Goal: Transaction & Acquisition: Purchase product/service

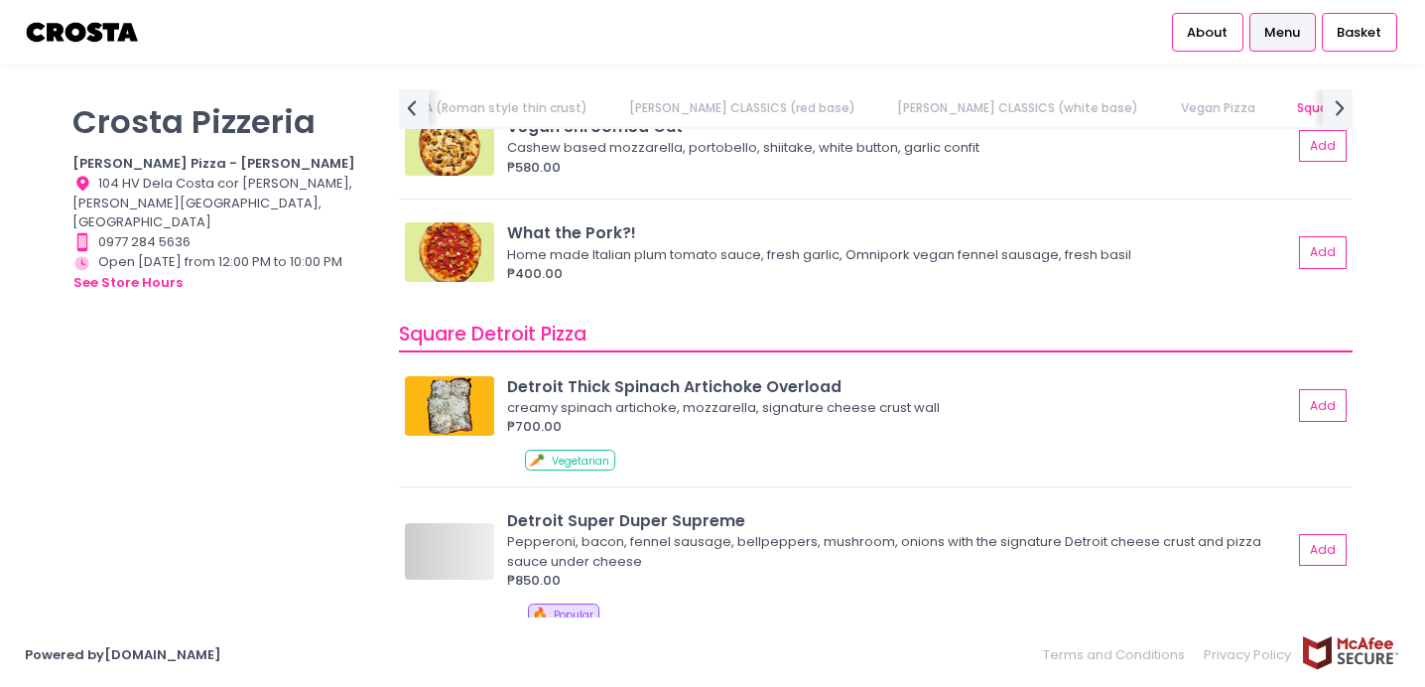
scroll to position [1885, 0]
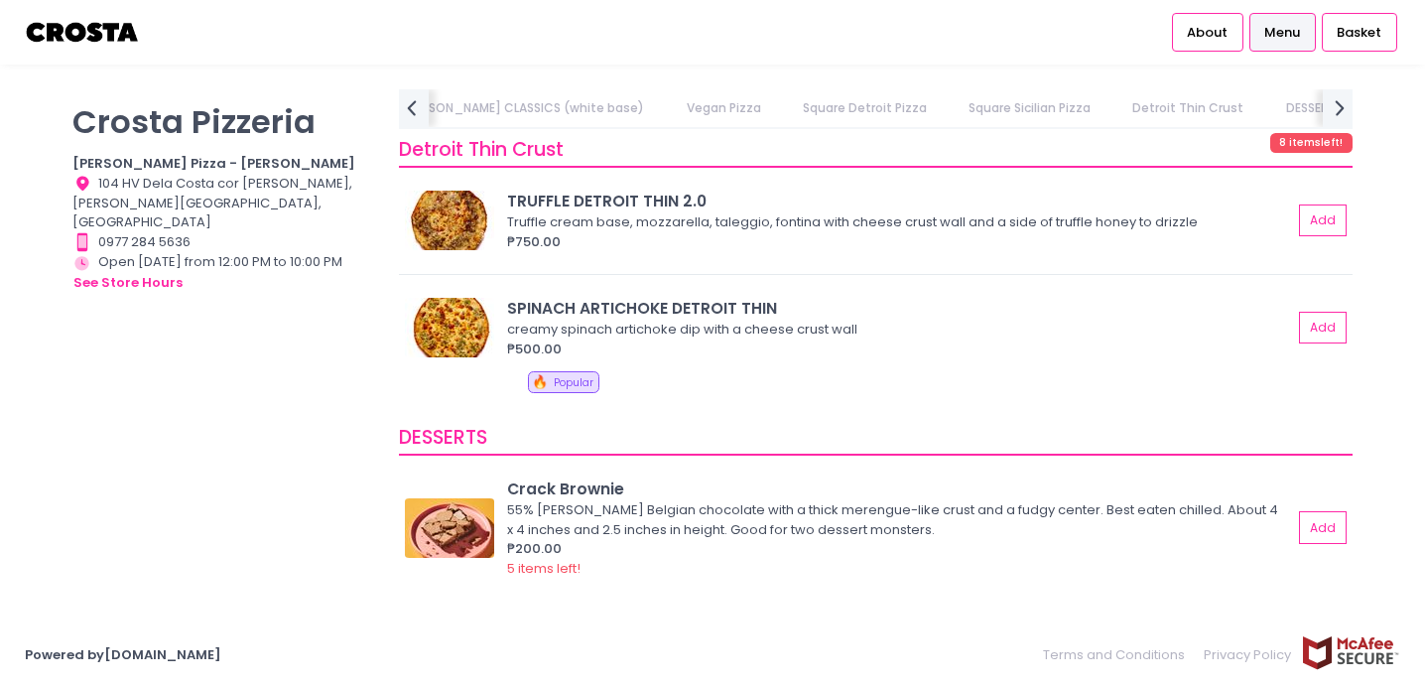
scroll to position [3300, 0]
click at [1332, 320] on button "Add" at bounding box center [1324, 327] width 46 height 33
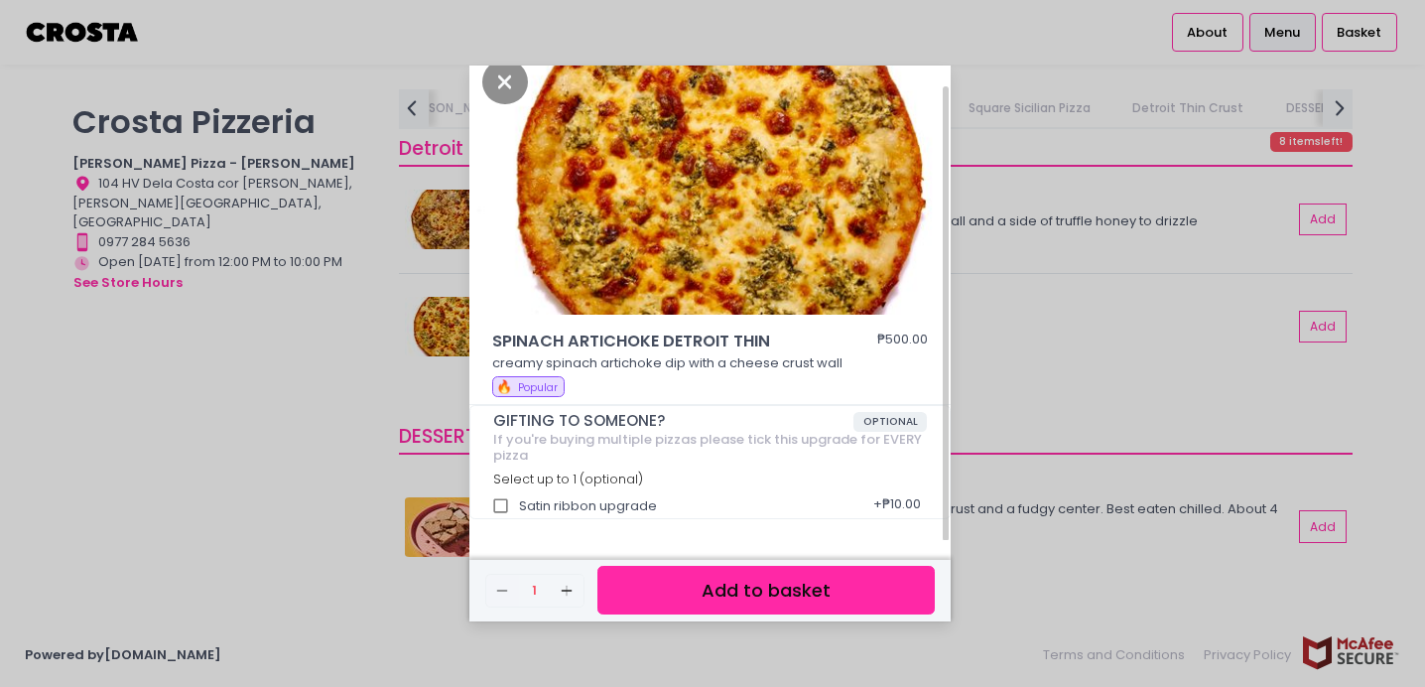
scroll to position [19, 0]
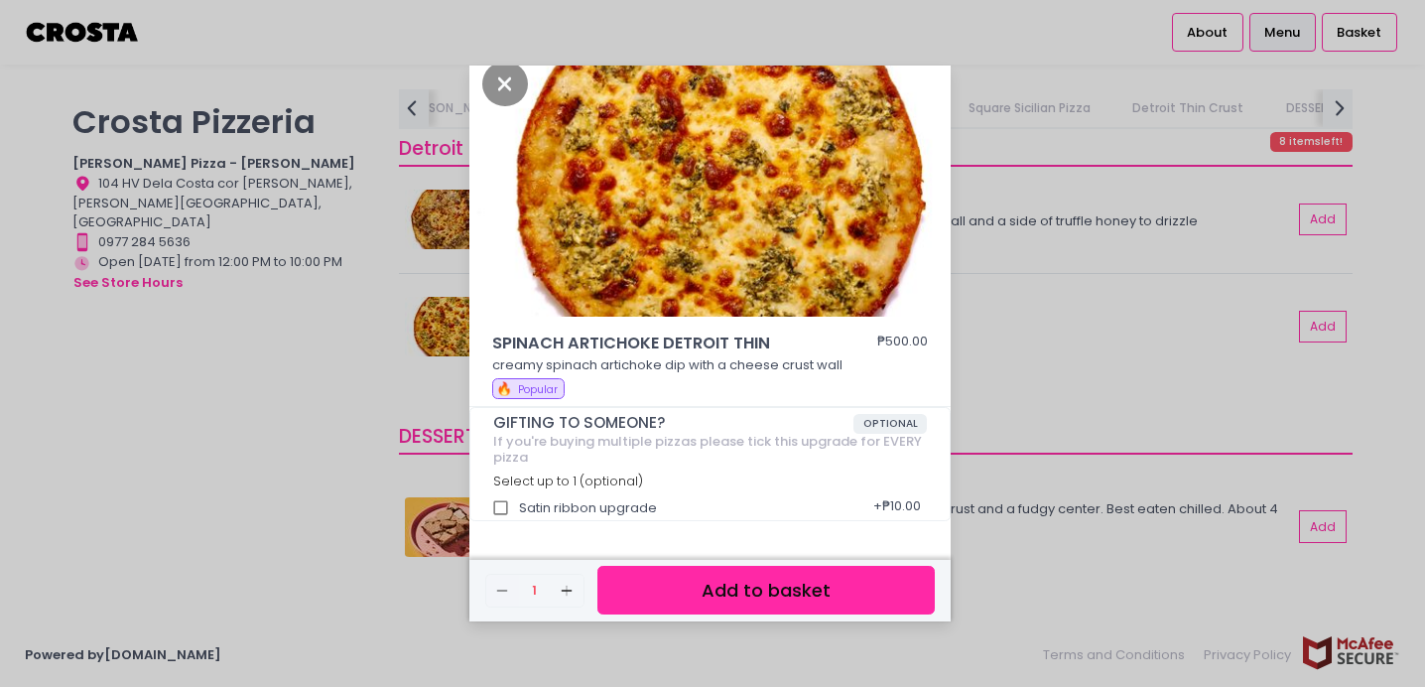
click at [750, 596] on button "Add to basket" at bounding box center [765, 590] width 337 height 49
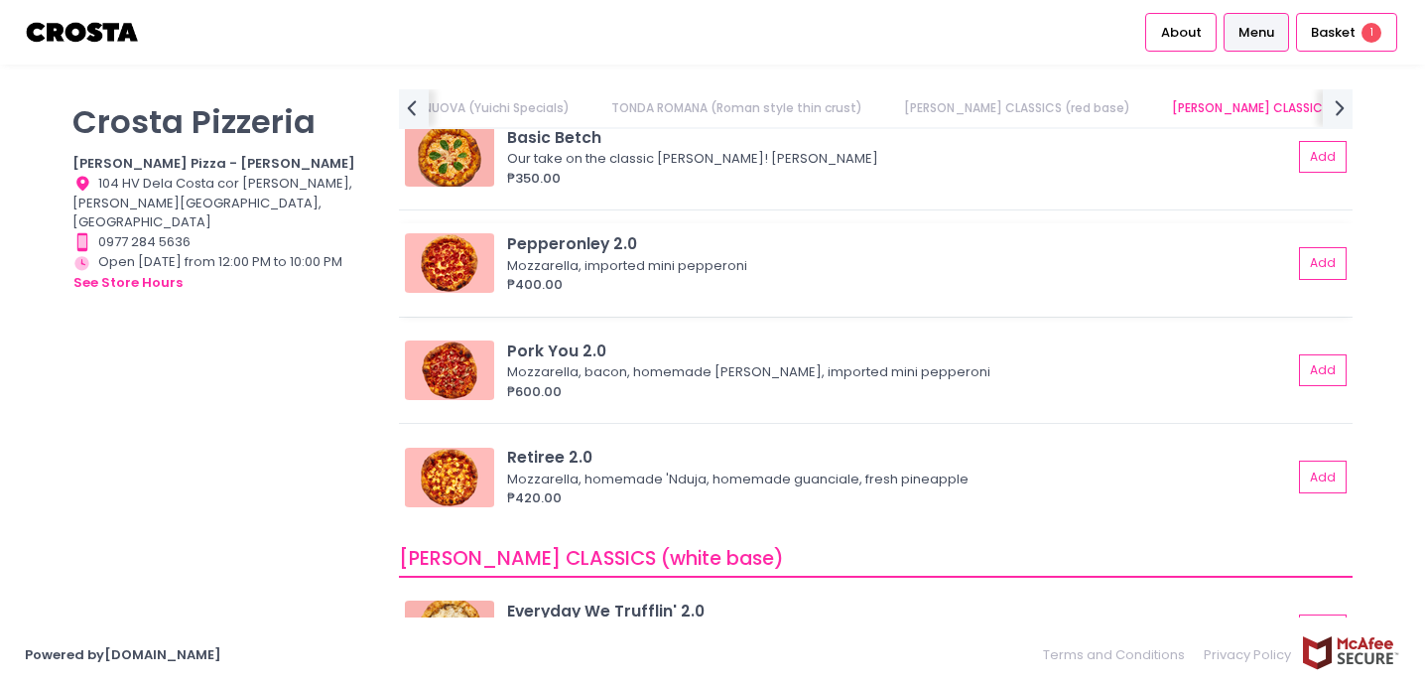
scroll to position [639, 0]
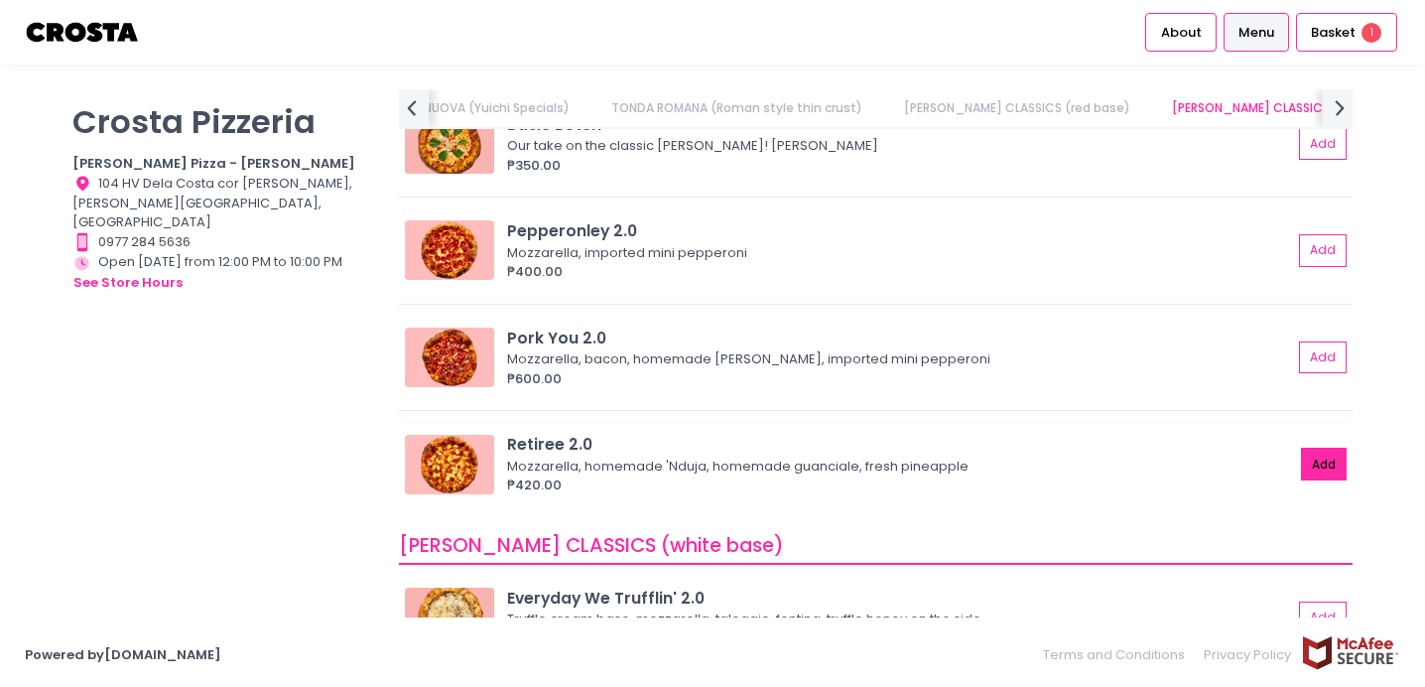
click at [1322, 466] on button "Add" at bounding box center [1324, 463] width 46 height 33
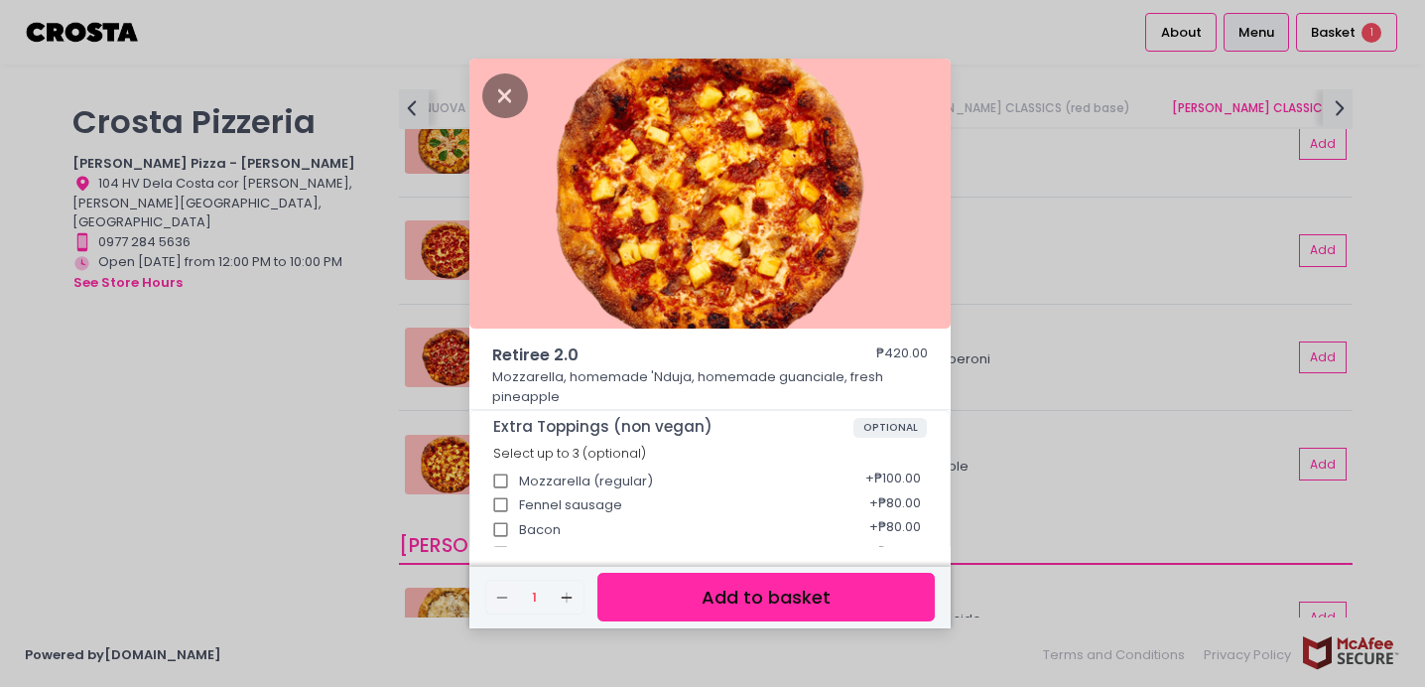
click at [764, 592] on button "Add to basket" at bounding box center [765, 596] width 337 height 49
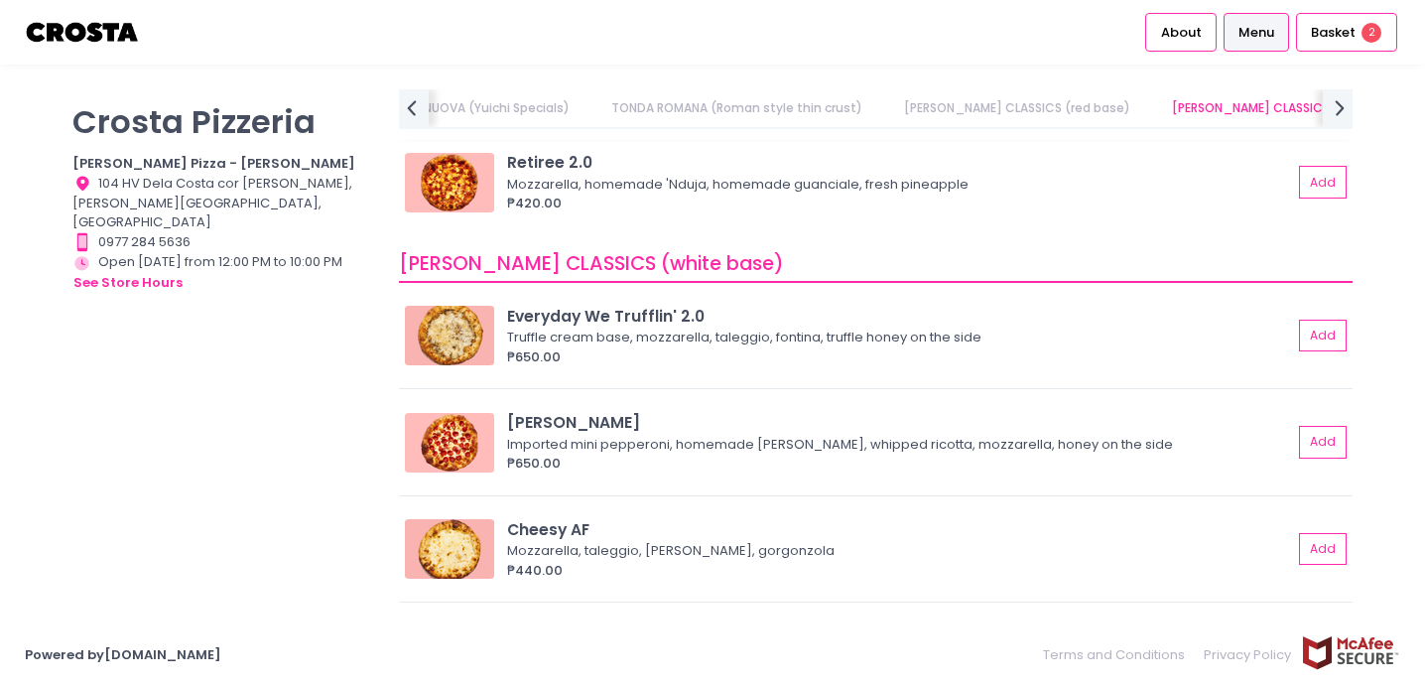
scroll to position [924, 0]
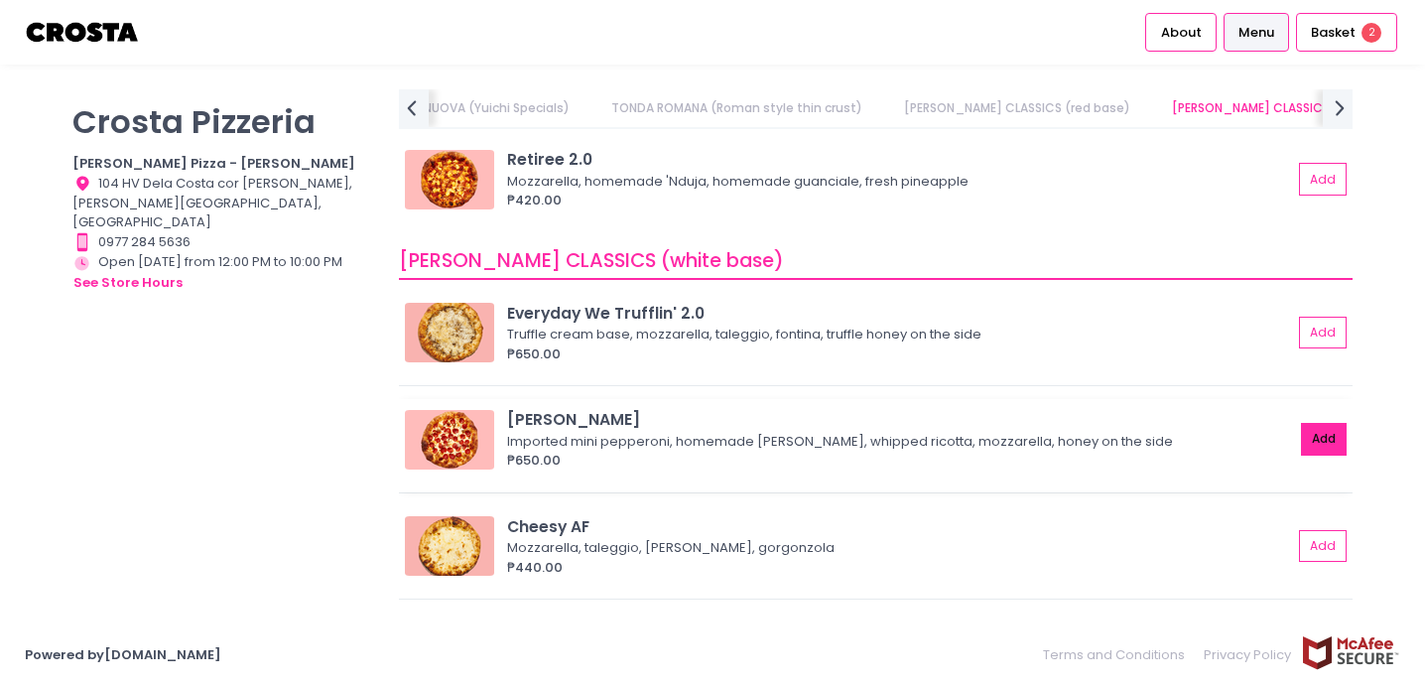
click at [1328, 442] on button "Add" at bounding box center [1324, 439] width 46 height 33
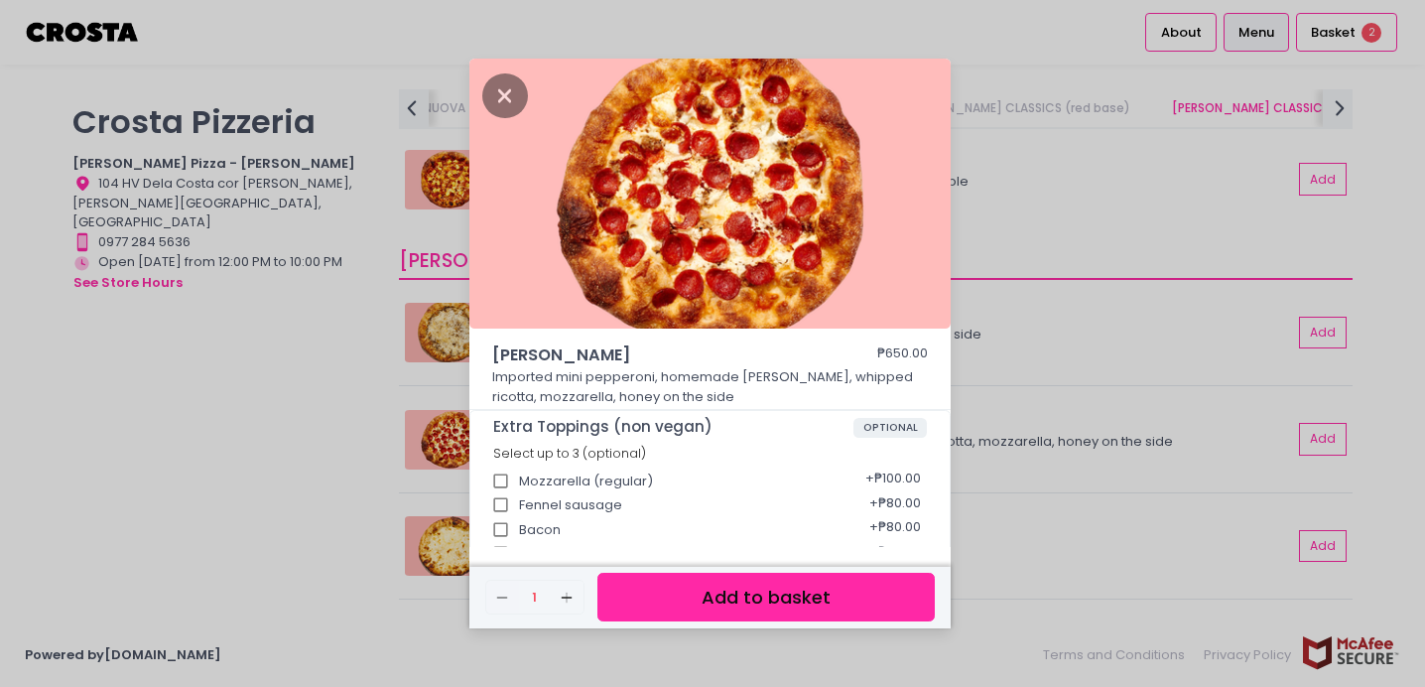
click at [807, 596] on button "Add to basket" at bounding box center [765, 596] width 337 height 49
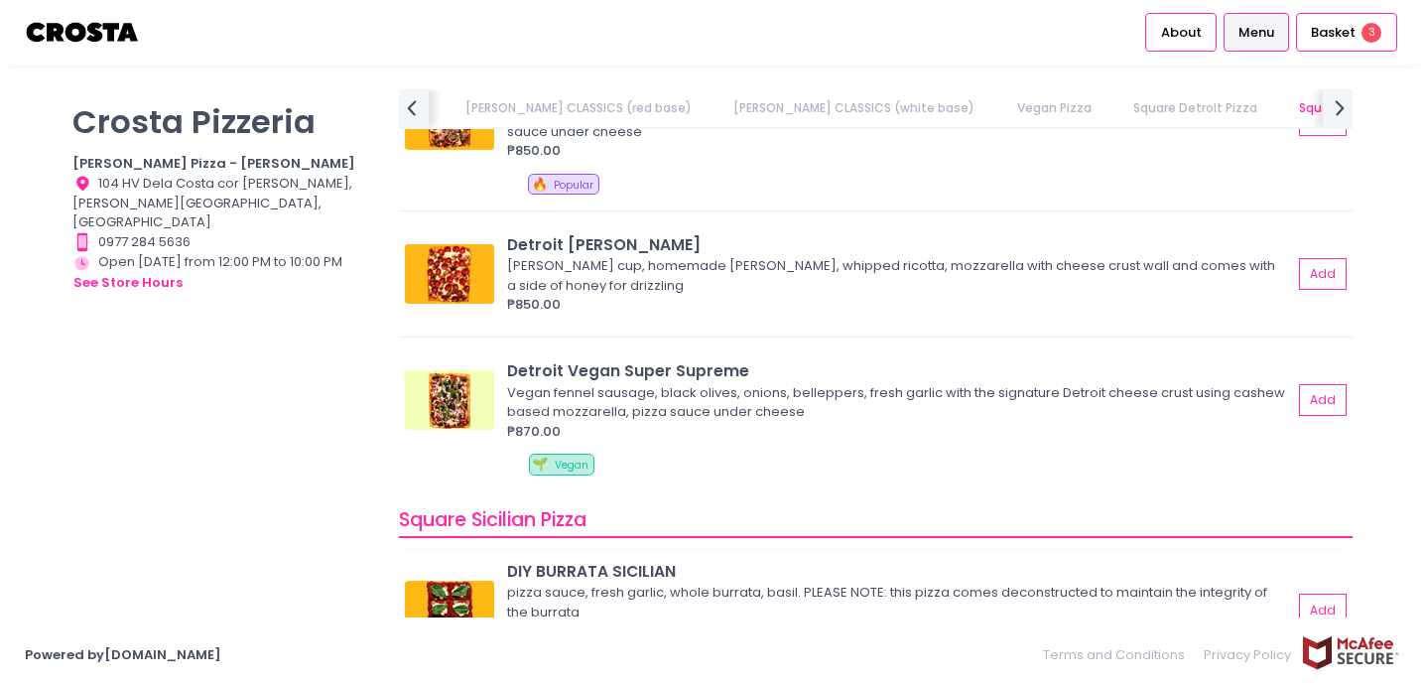
scroll to position [2185, 0]
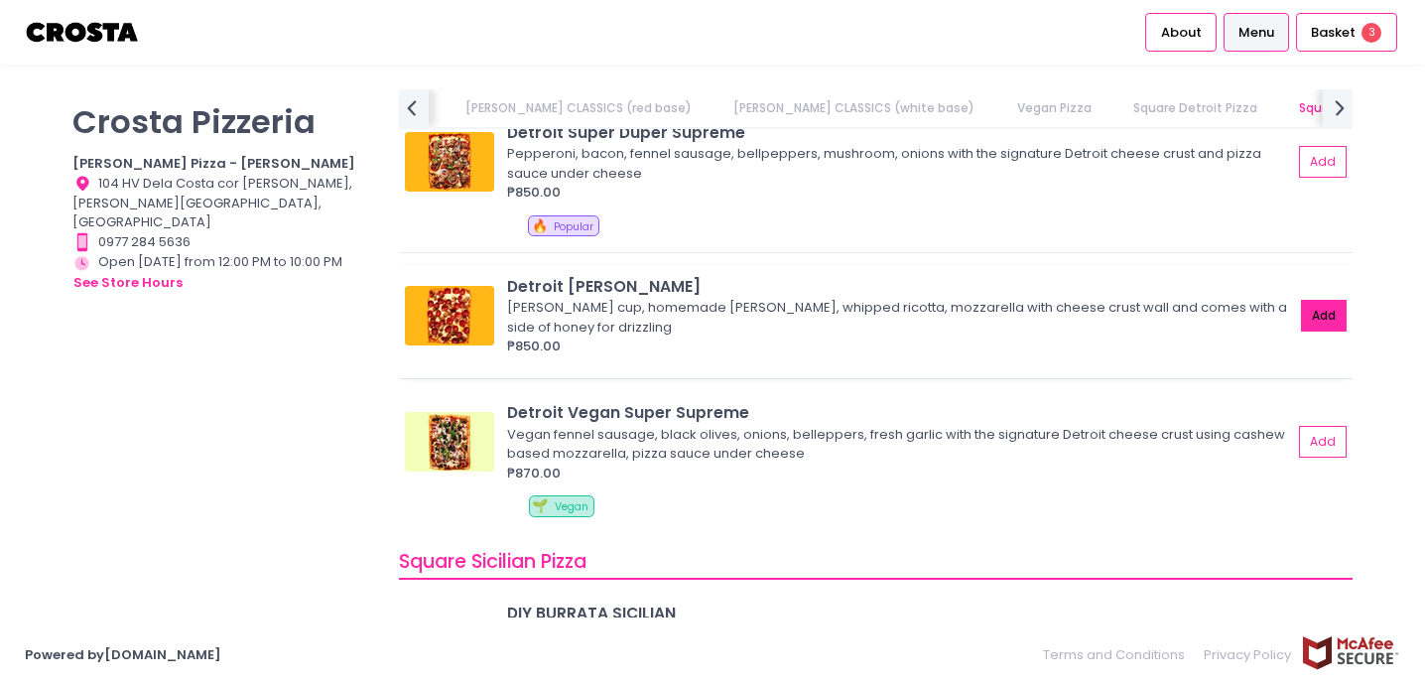
click at [1321, 309] on button "Add" at bounding box center [1324, 316] width 46 height 33
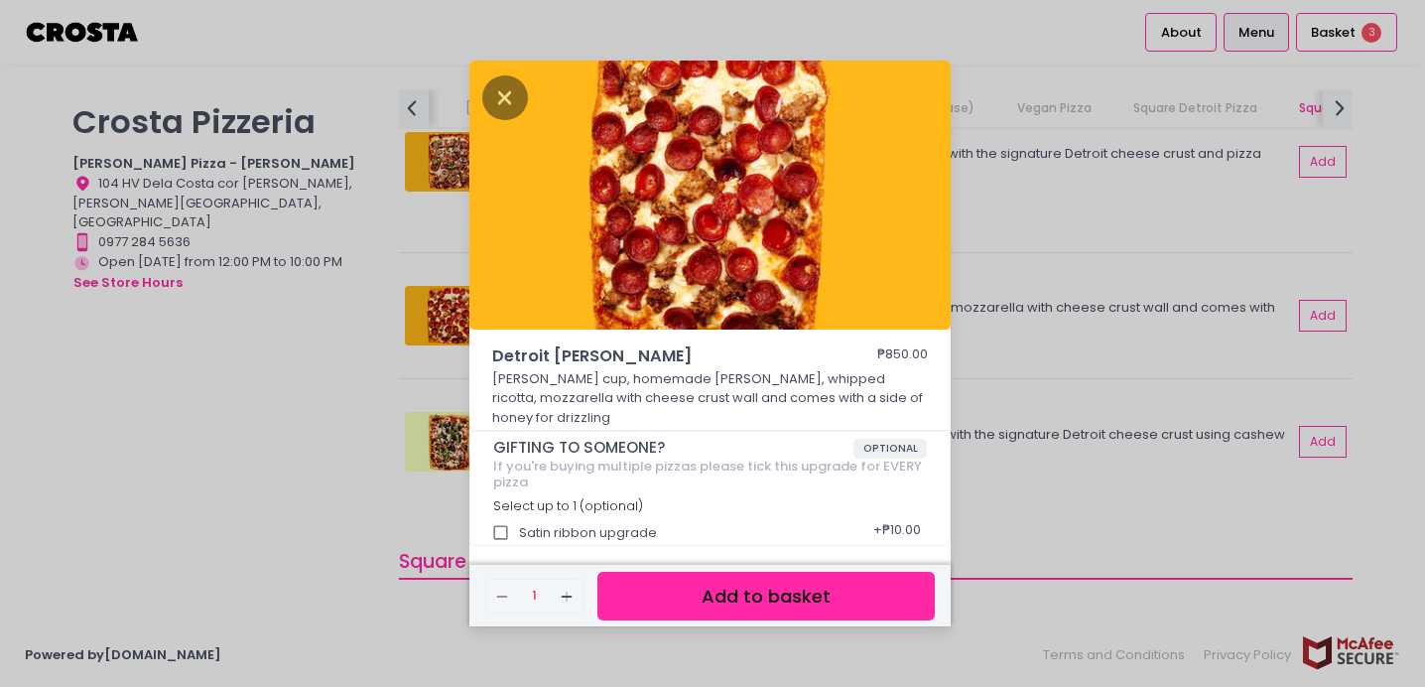
click at [782, 585] on button "Add to basket" at bounding box center [765, 595] width 337 height 49
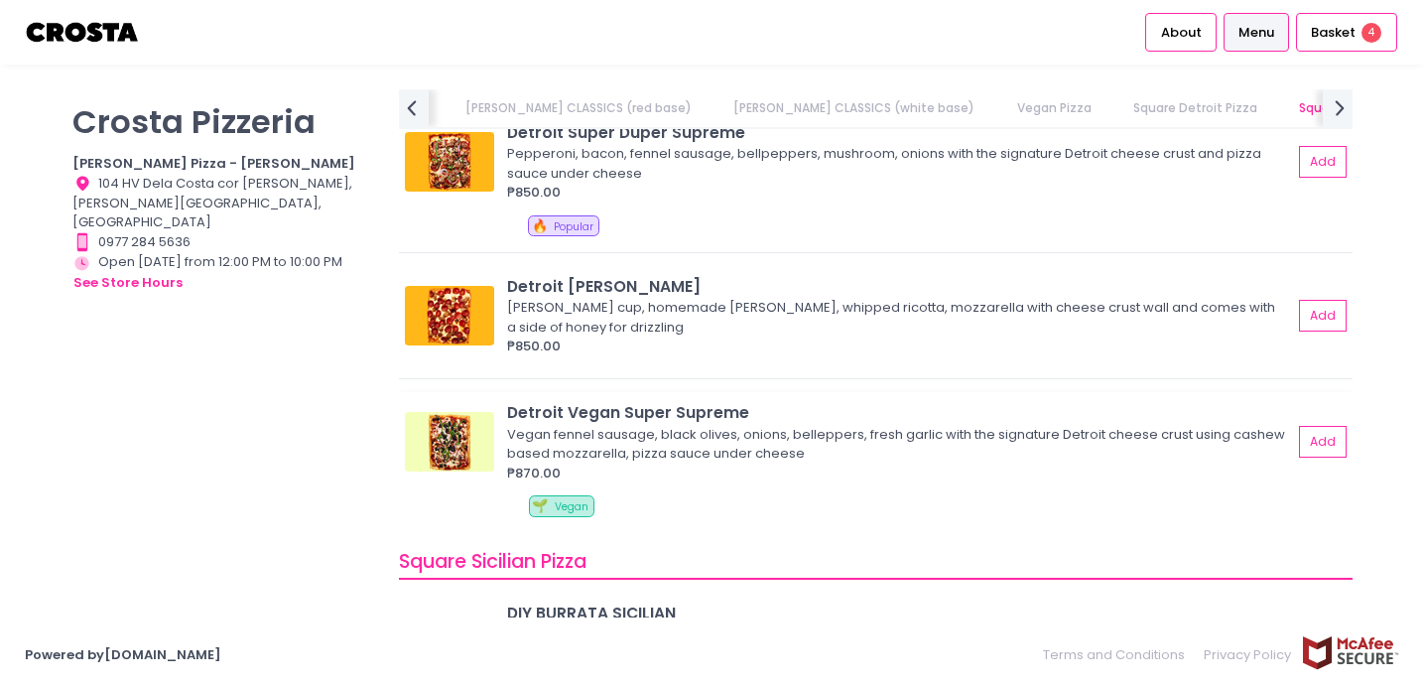
scroll to position [2093, 0]
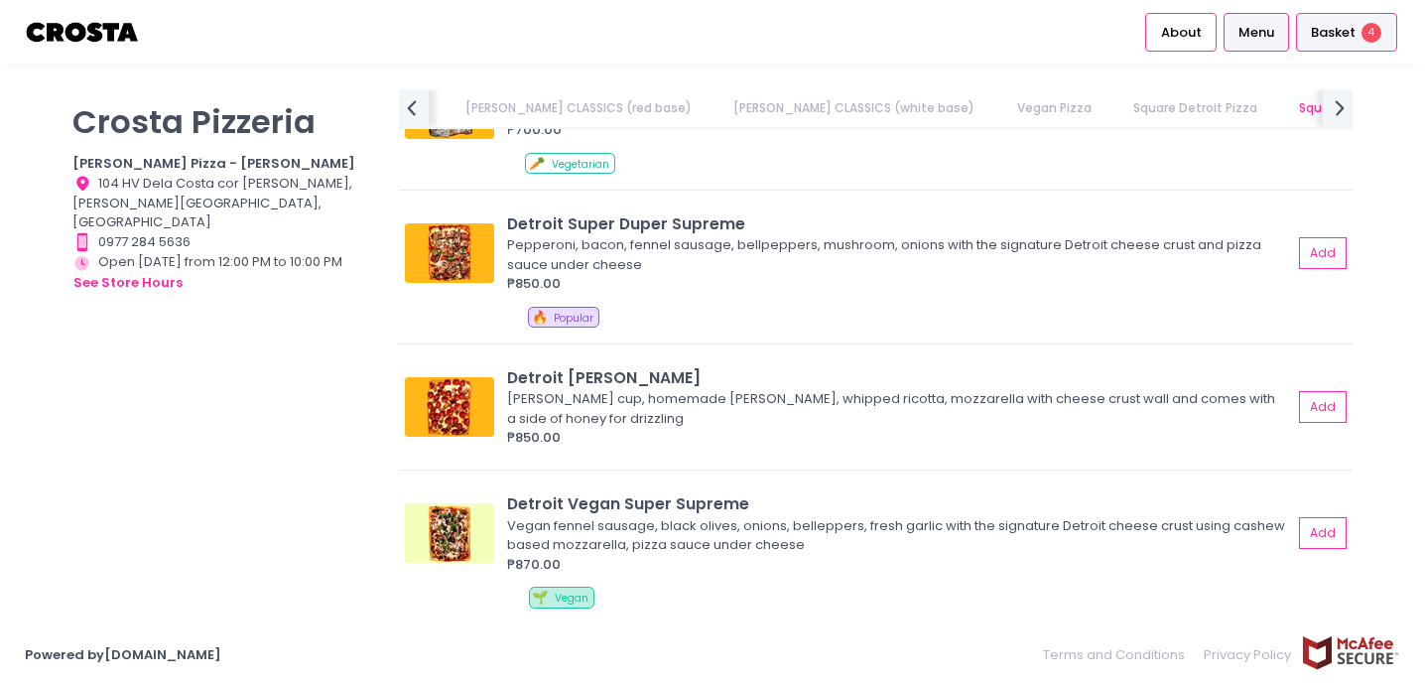
click at [1333, 27] on span "Basket" at bounding box center [1333, 33] width 45 height 20
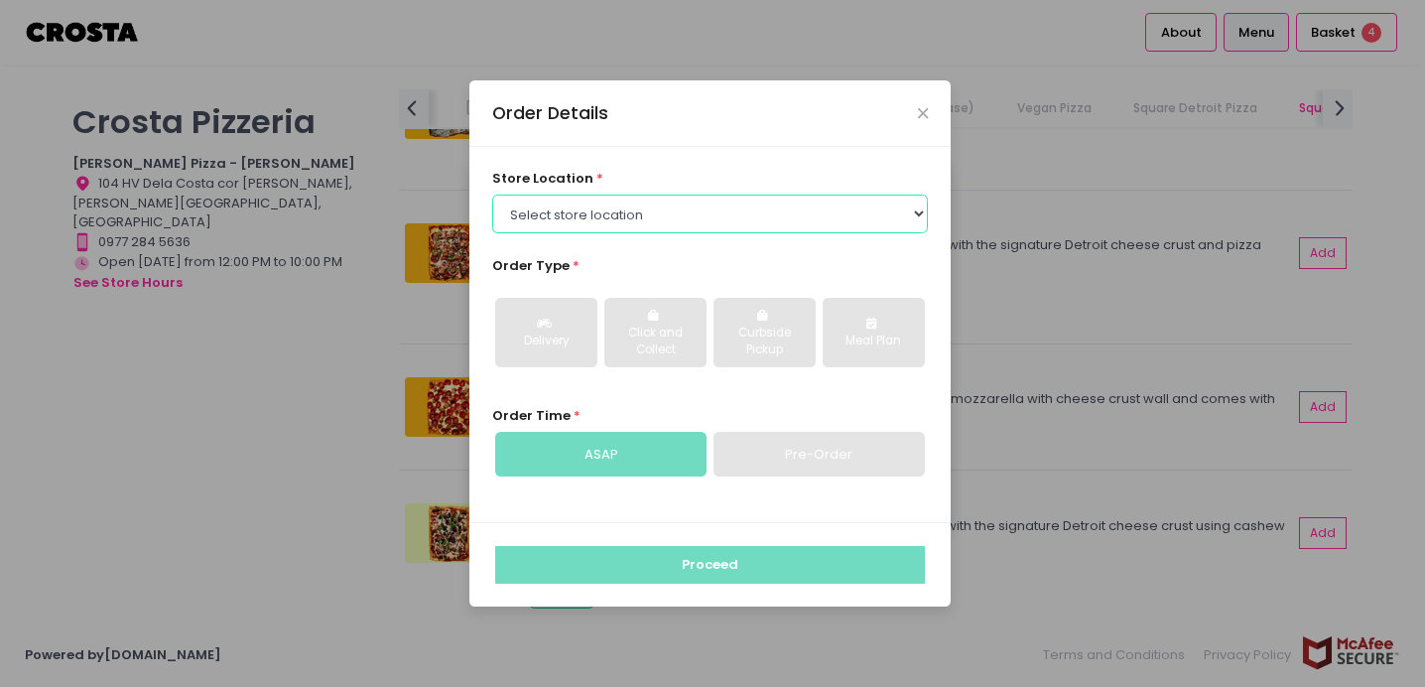
click at [842, 215] on select "Select store location [PERSON_NAME] Pizza - [PERSON_NAME] Pizza - [GEOGRAPHIC_D…" at bounding box center [710, 213] width 437 height 38
select select "5fabb2e53664a8677beaeb89"
click at [492, 194] on select "Select store location [PERSON_NAME] Pizza - [PERSON_NAME] Pizza - [GEOGRAPHIC_D…" at bounding box center [710, 213] width 437 height 38
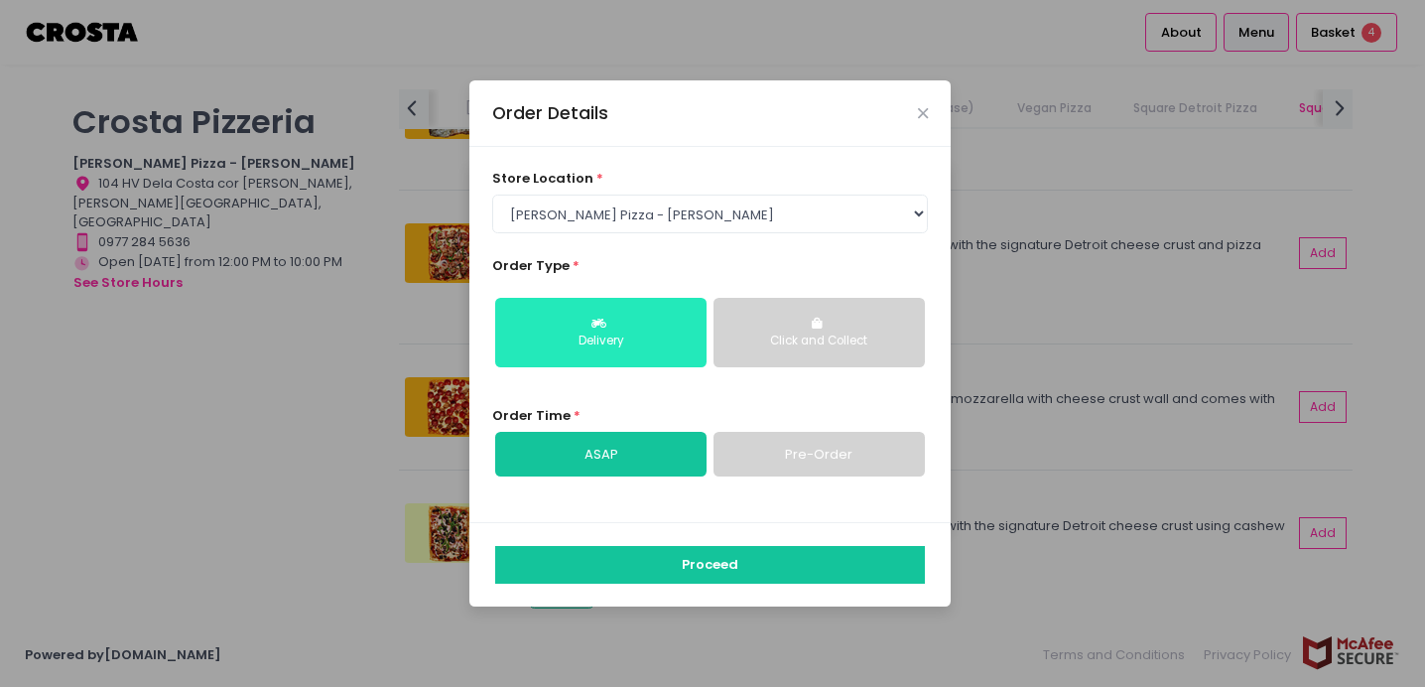
click at [657, 320] on button "Delivery" at bounding box center [600, 332] width 211 height 69
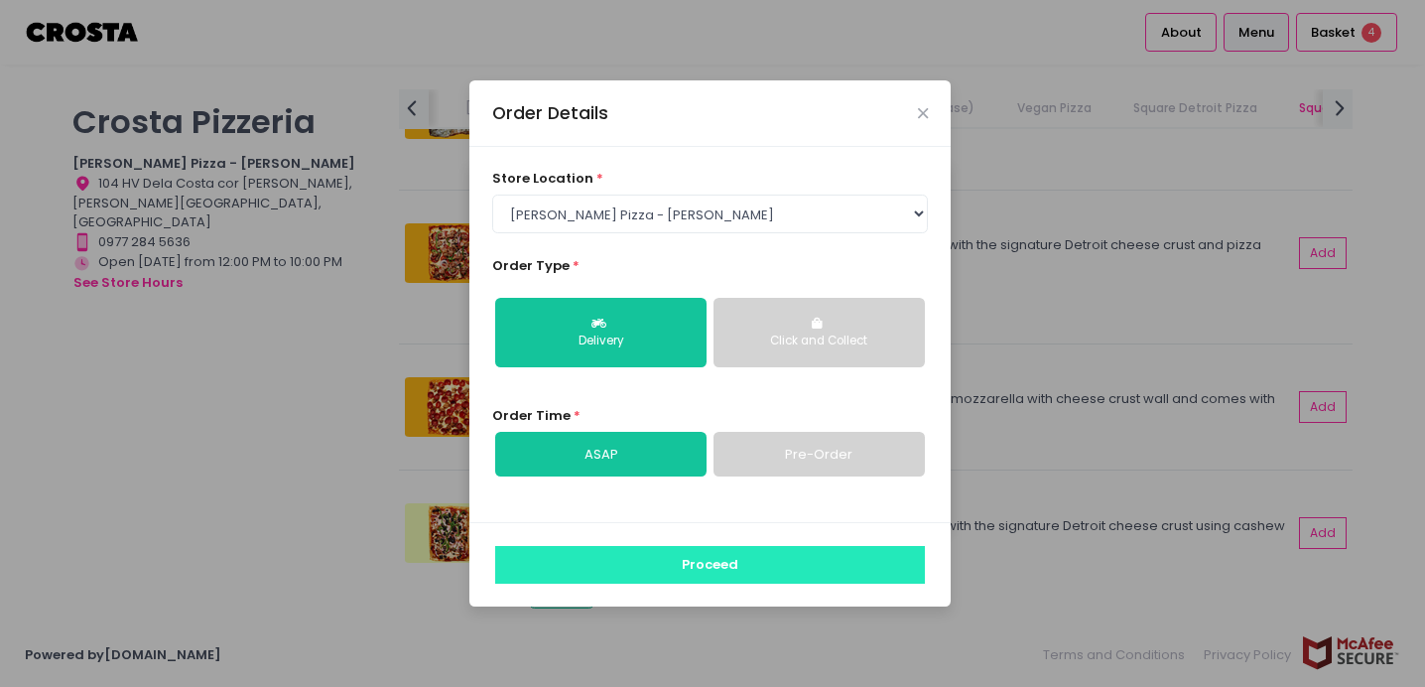
click at [692, 571] on button "Proceed" at bounding box center [710, 565] width 430 height 38
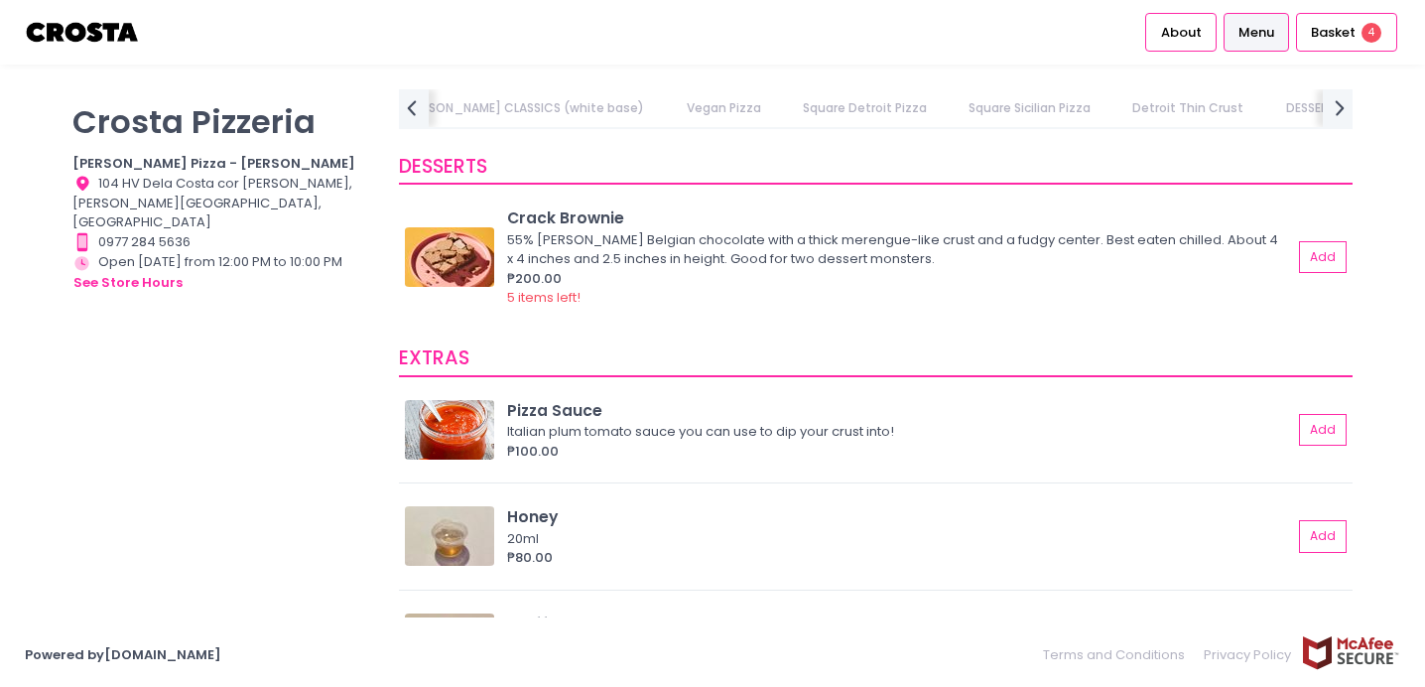
scroll to position [3586, 0]
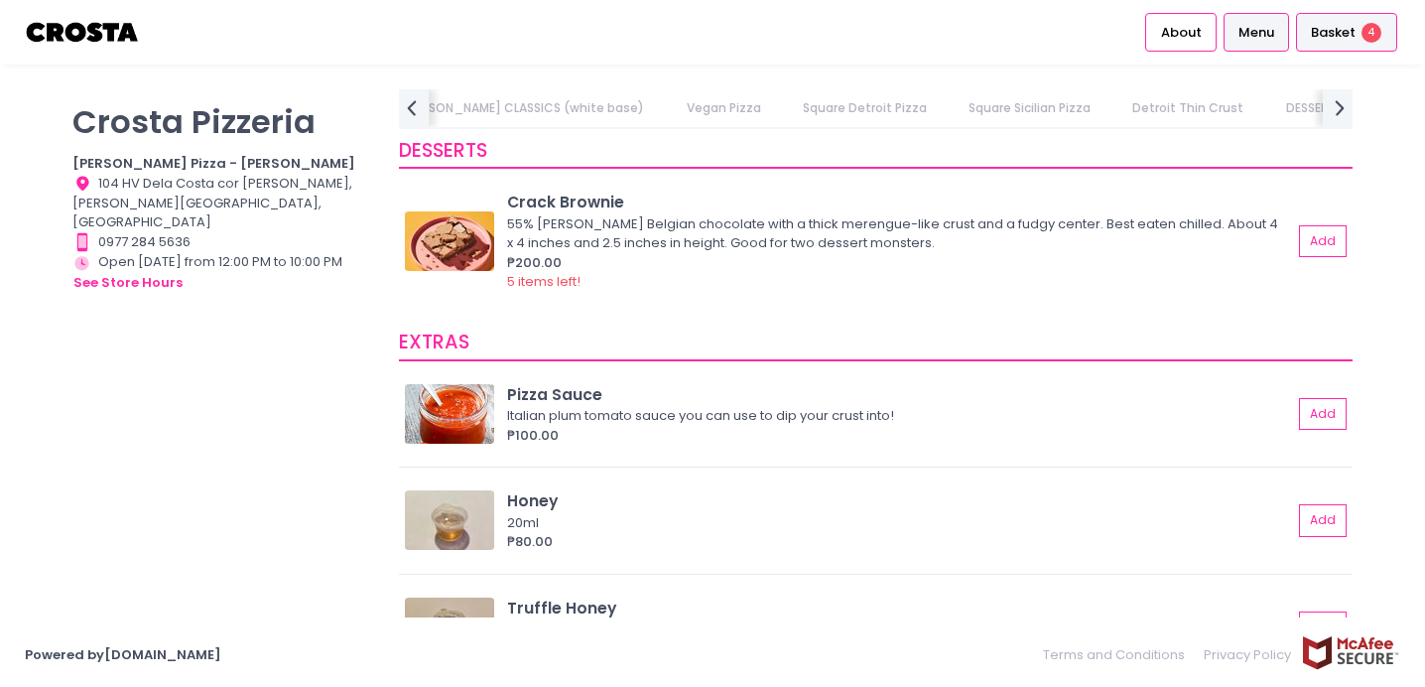
click at [1342, 24] on span "Basket" at bounding box center [1333, 33] width 45 height 20
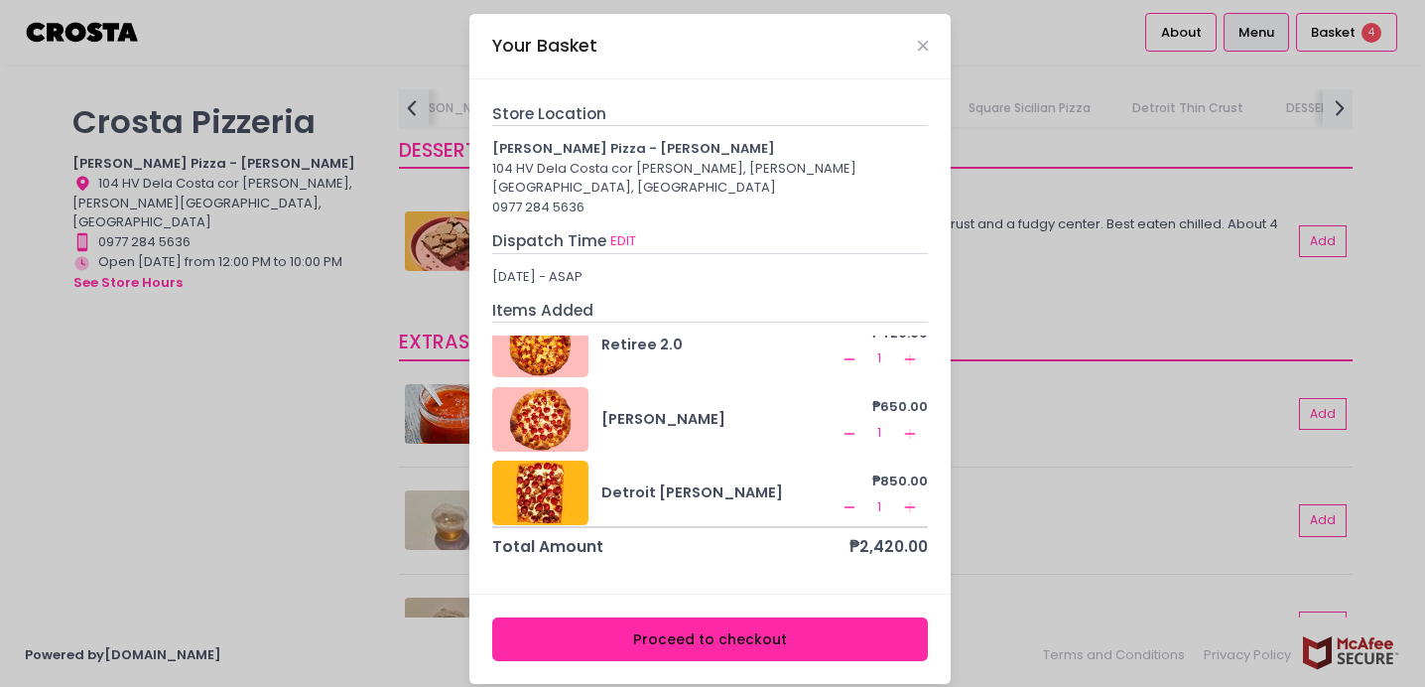
scroll to position [116, 0]
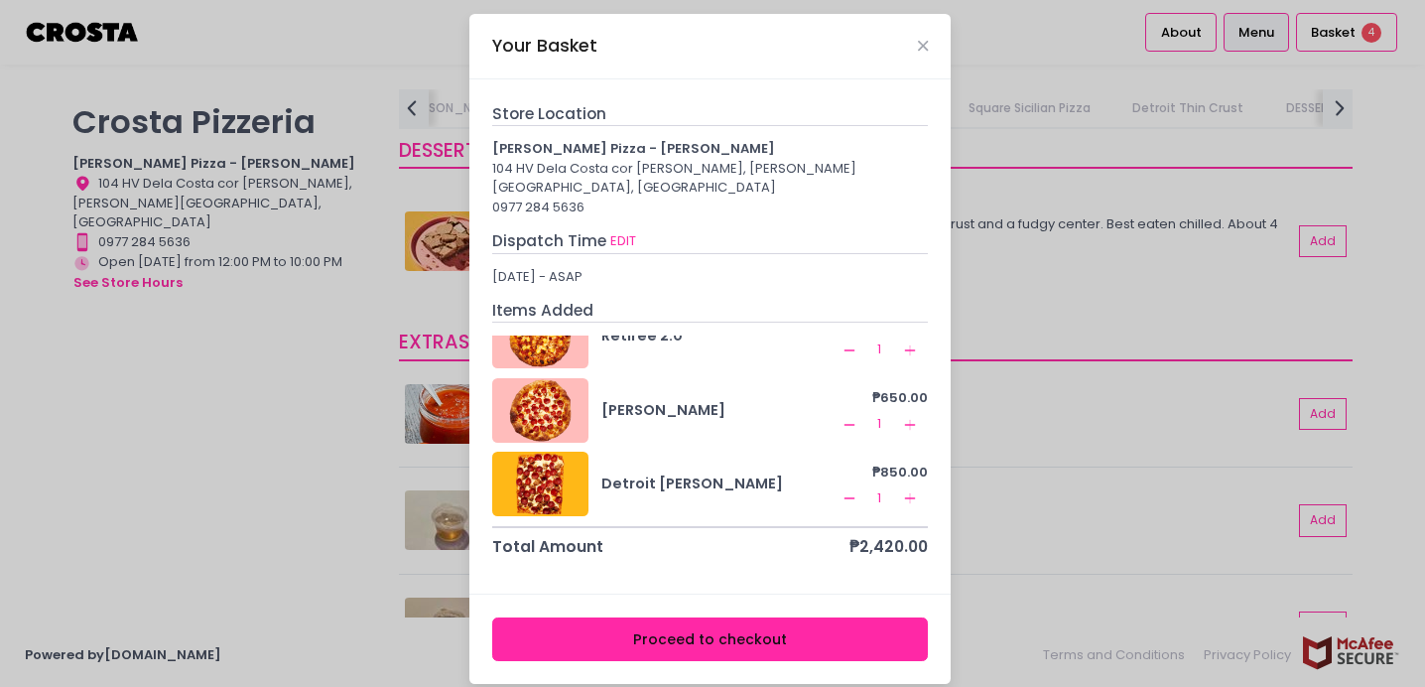
click at [686, 617] on button "Proceed to checkout" at bounding box center [710, 639] width 437 height 45
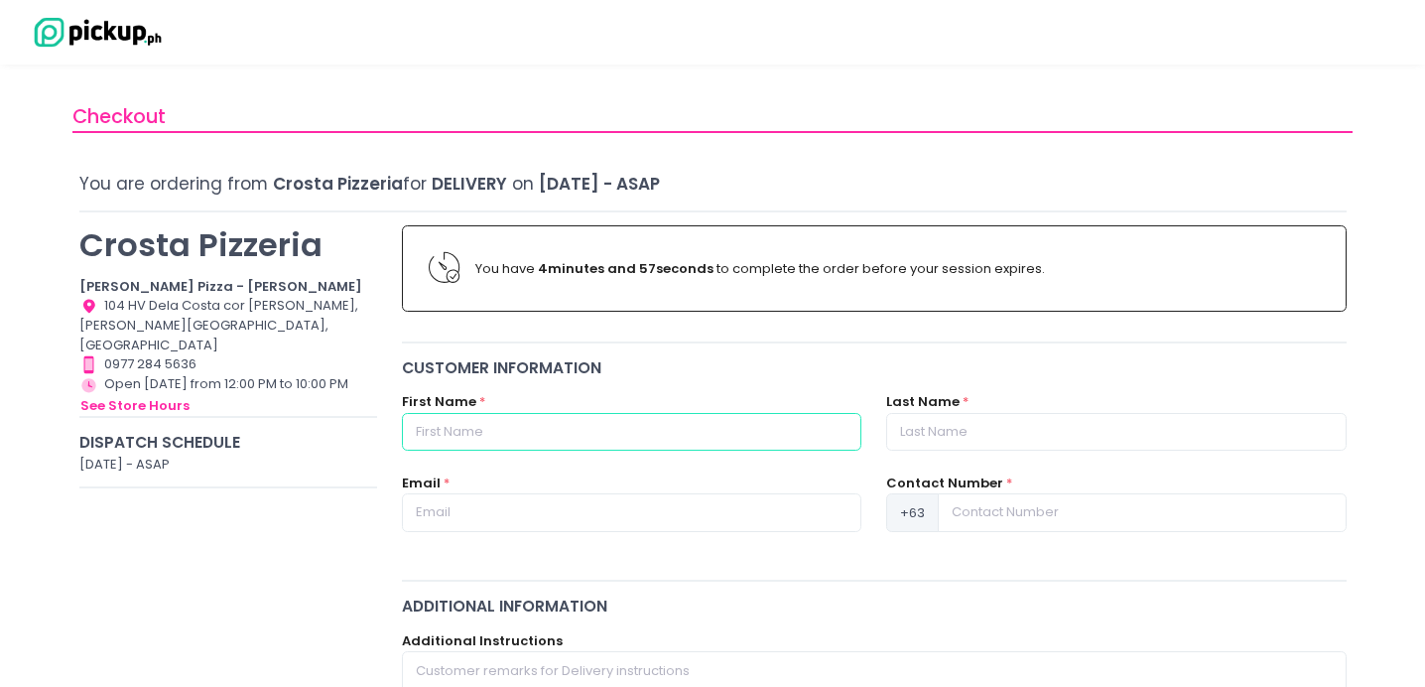
click at [498, 438] on input "text" at bounding box center [631, 432] width 459 height 38
type input "[PERSON_NAME]"
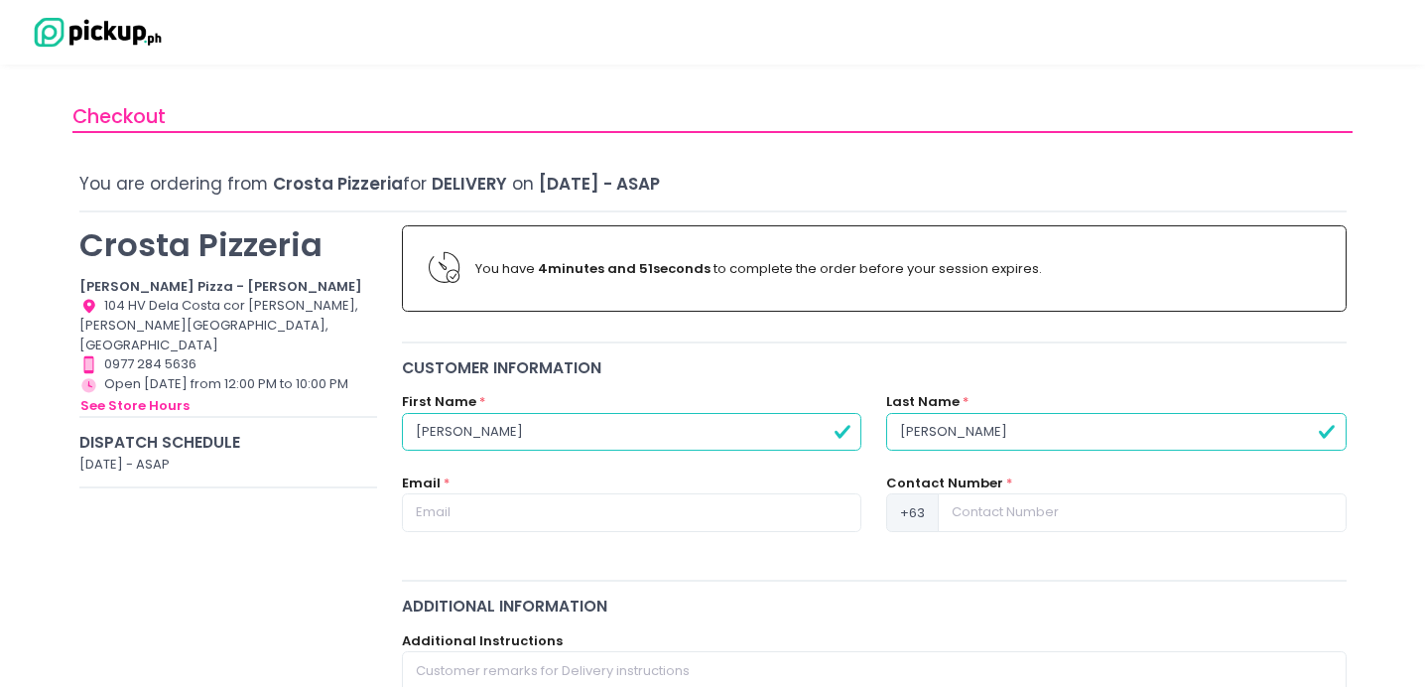
type input "[PERSON_NAME]"
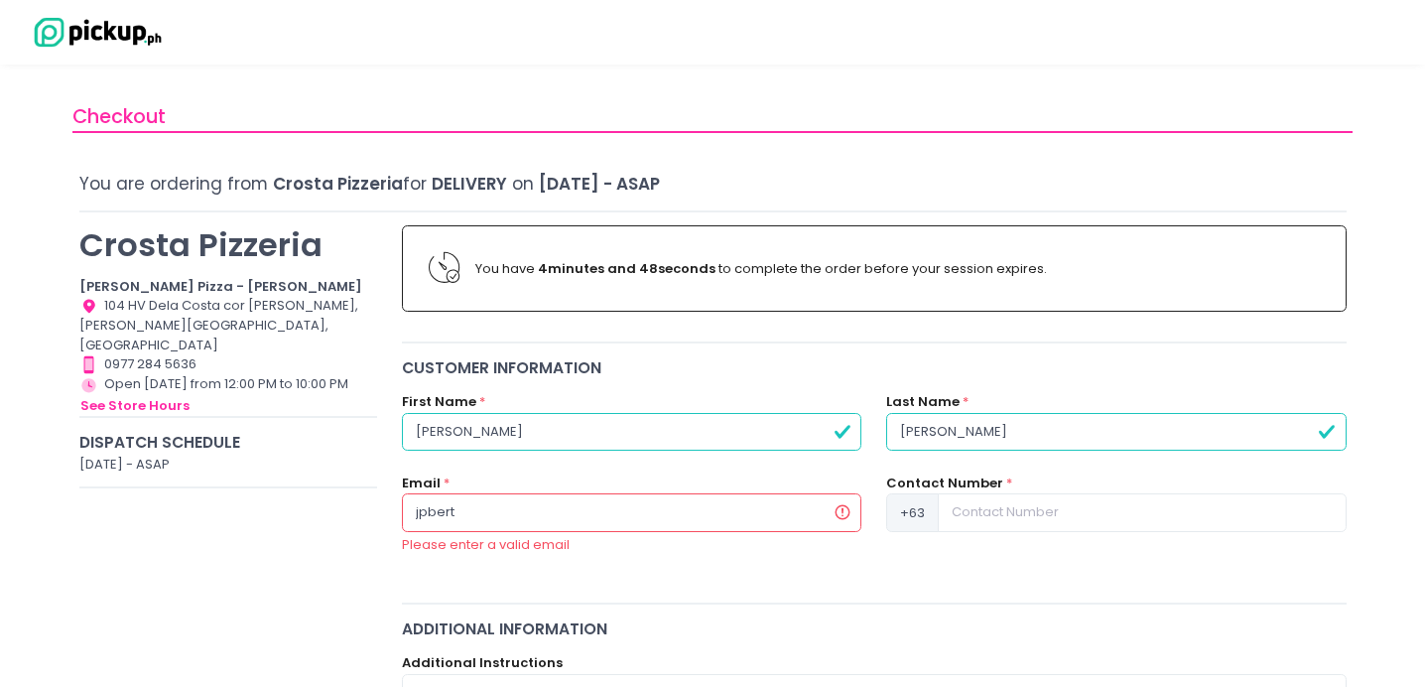
type input "[EMAIL_ADDRESS][DOMAIN_NAME]"
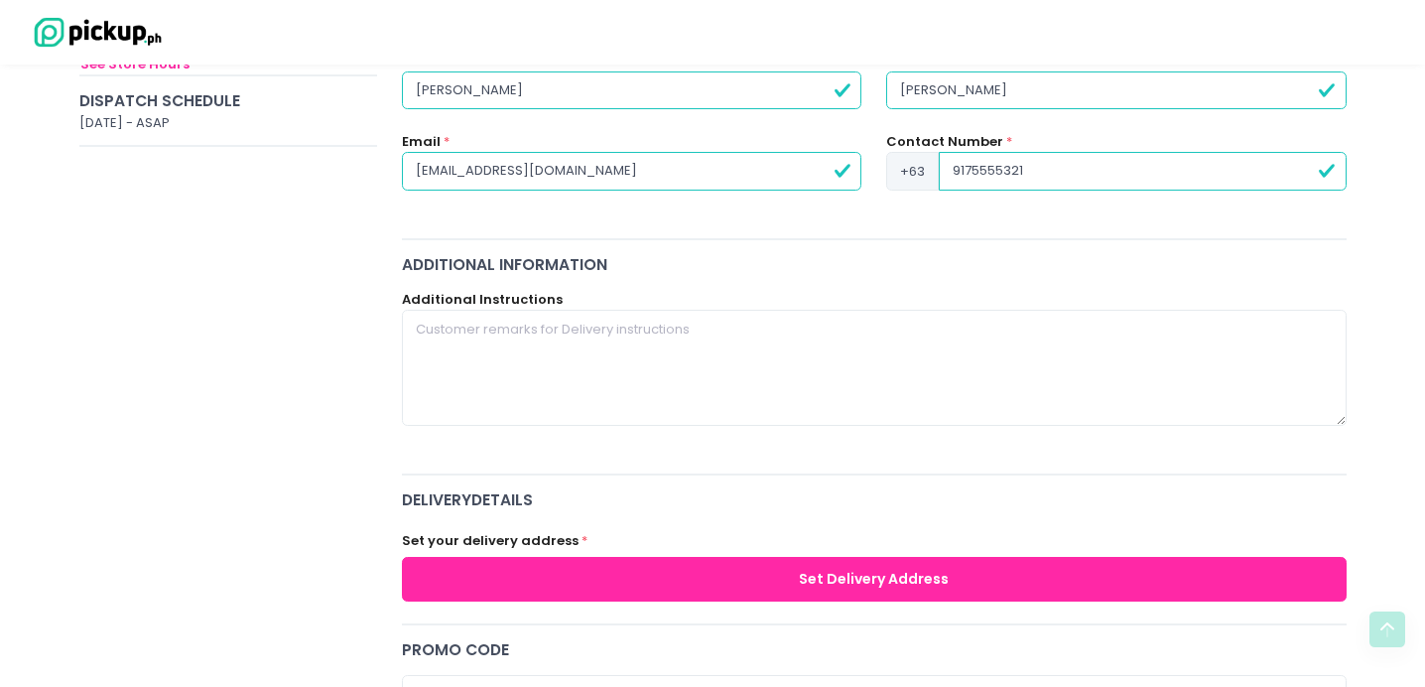
scroll to position [360, 0]
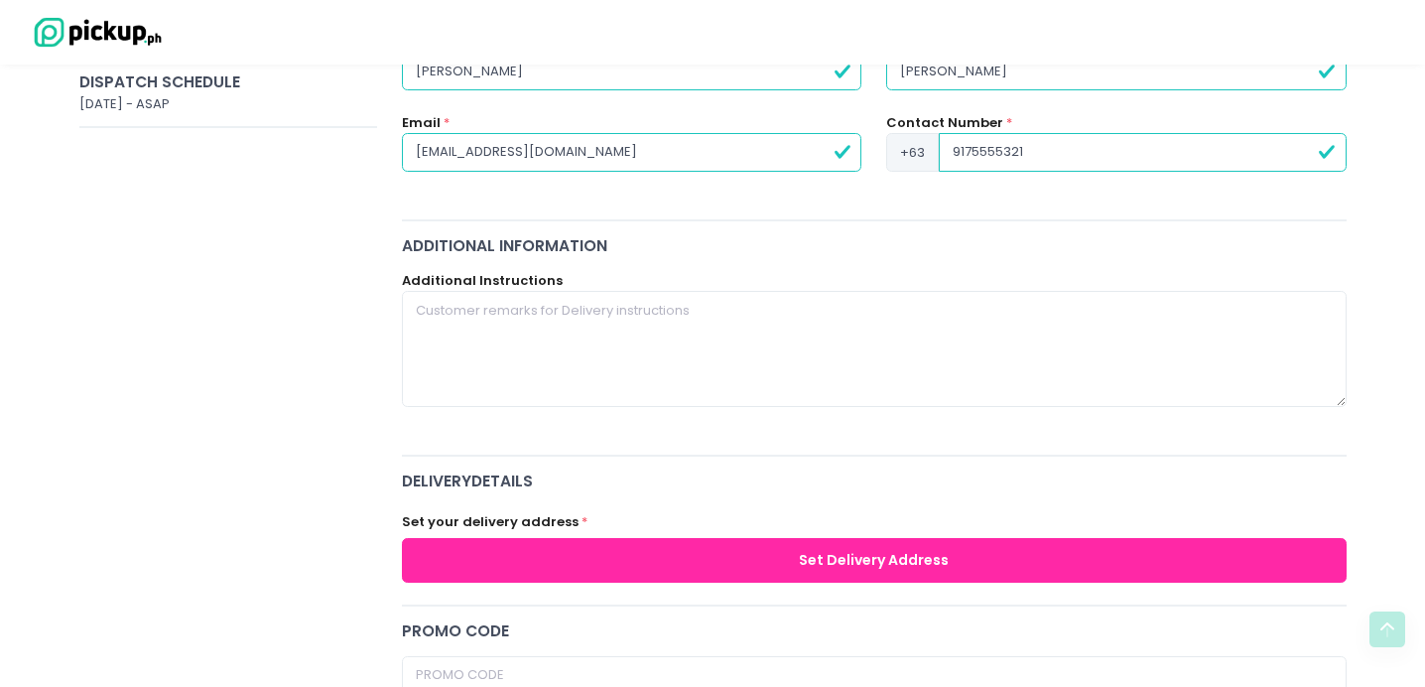
type input "9175555321"
click at [822, 555] on button "Set Delivery Address" at bounding box center [874, 560] width 945 height 45
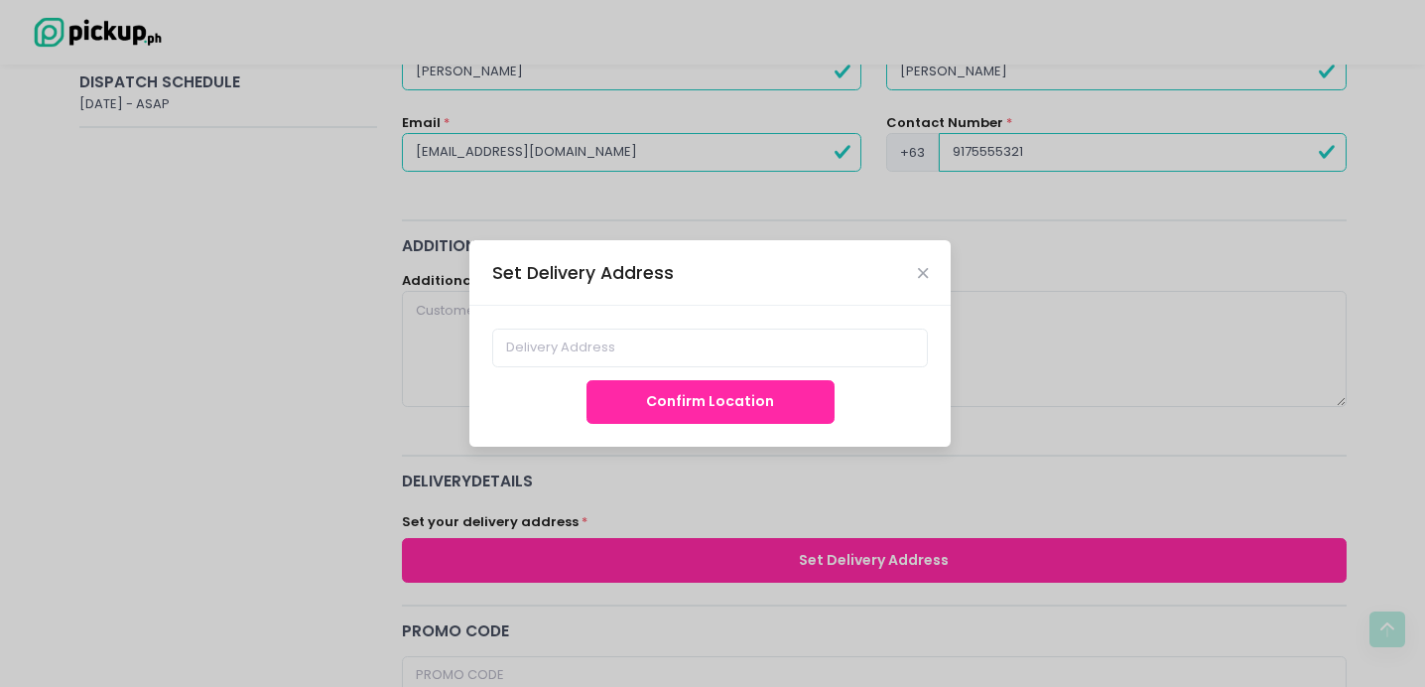
scroll to position [359, 0]
click at [644, 342] on input at bounding box center [710, 347] width 437 height 38
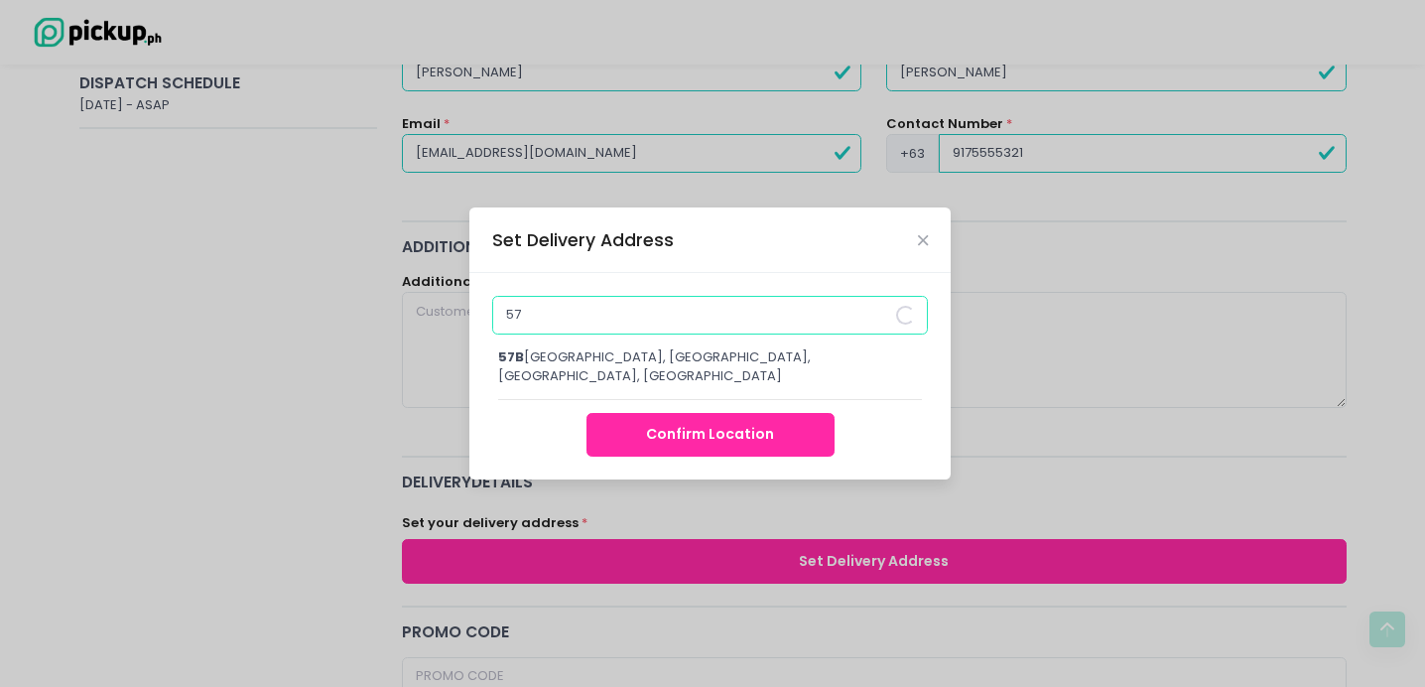
type input "5"
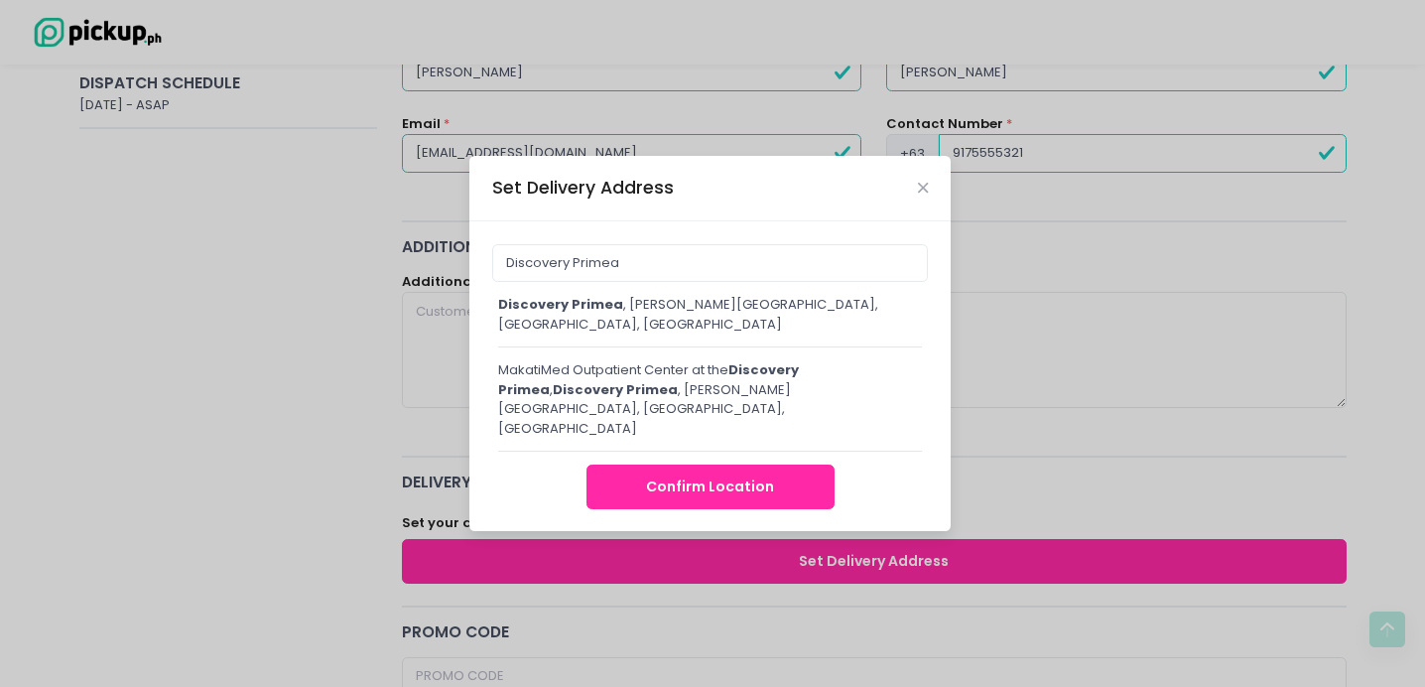
click at [740, 325] on div "Discovery Primea , [PERSON_NAME][GEOGRAPHIC_DATA], [GEOGRAPHIC_DATA], [GEOGRAPH…" at bounding box center [710, 314] width 424 height 39
type input "Discovery Primea, [PERSON_NAME][GEOGRAPHIC_DATA], [GEOGRAPHIC_DATA], [GEOGRAPHI…"
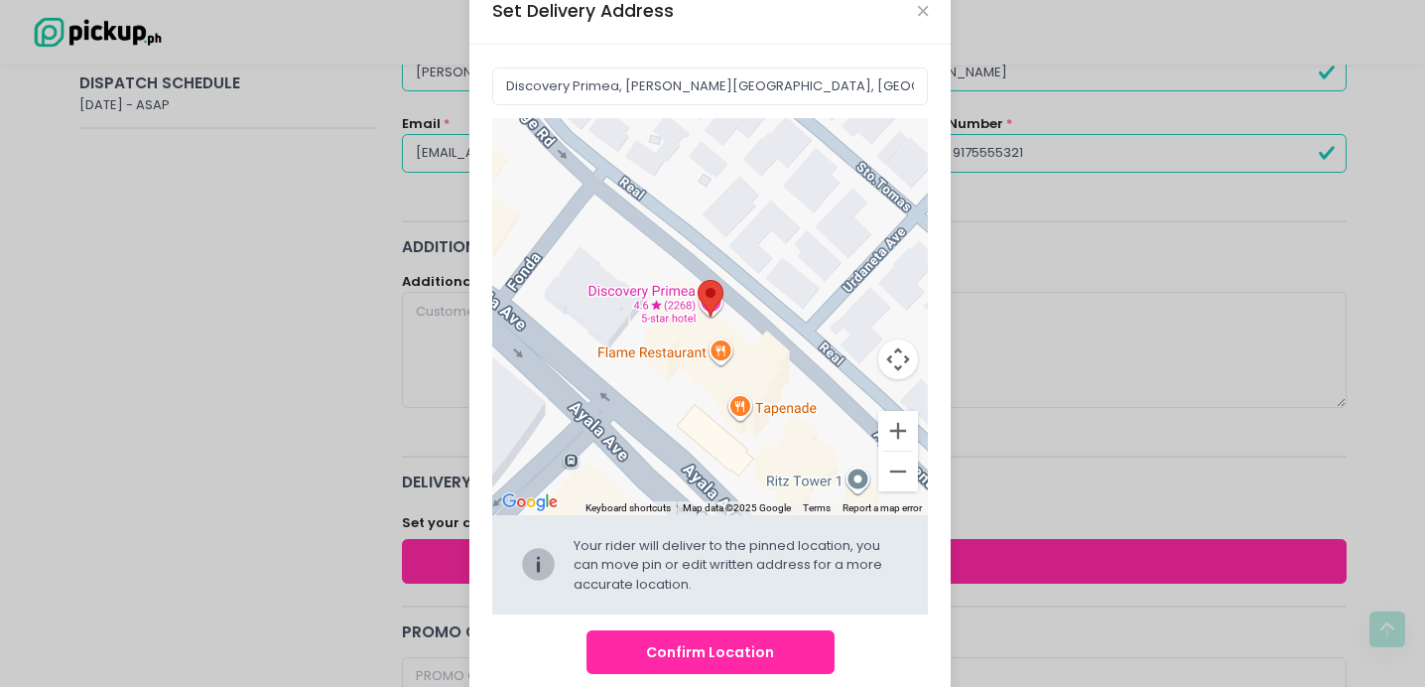
scroll to position [62, 0]
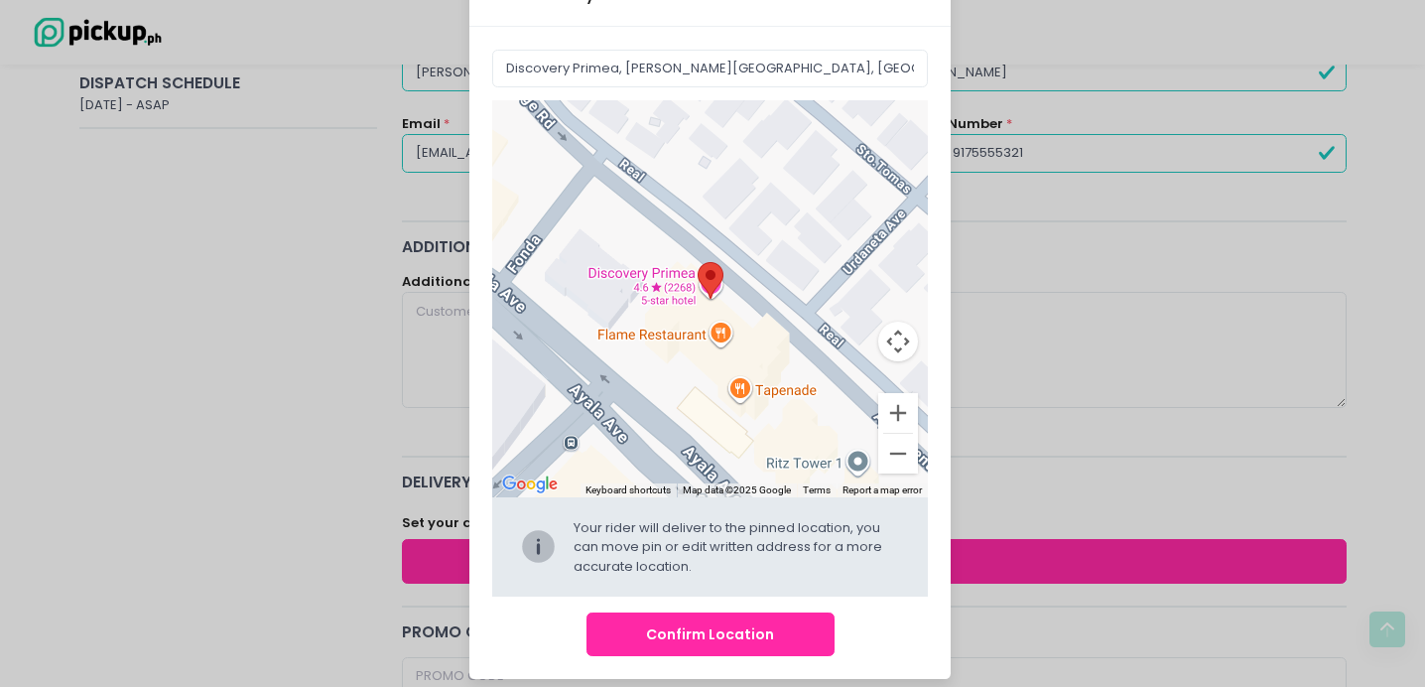
click at [761, 623] on button "Confirm Location" at bounding box center [710, 634] width 248 height 45
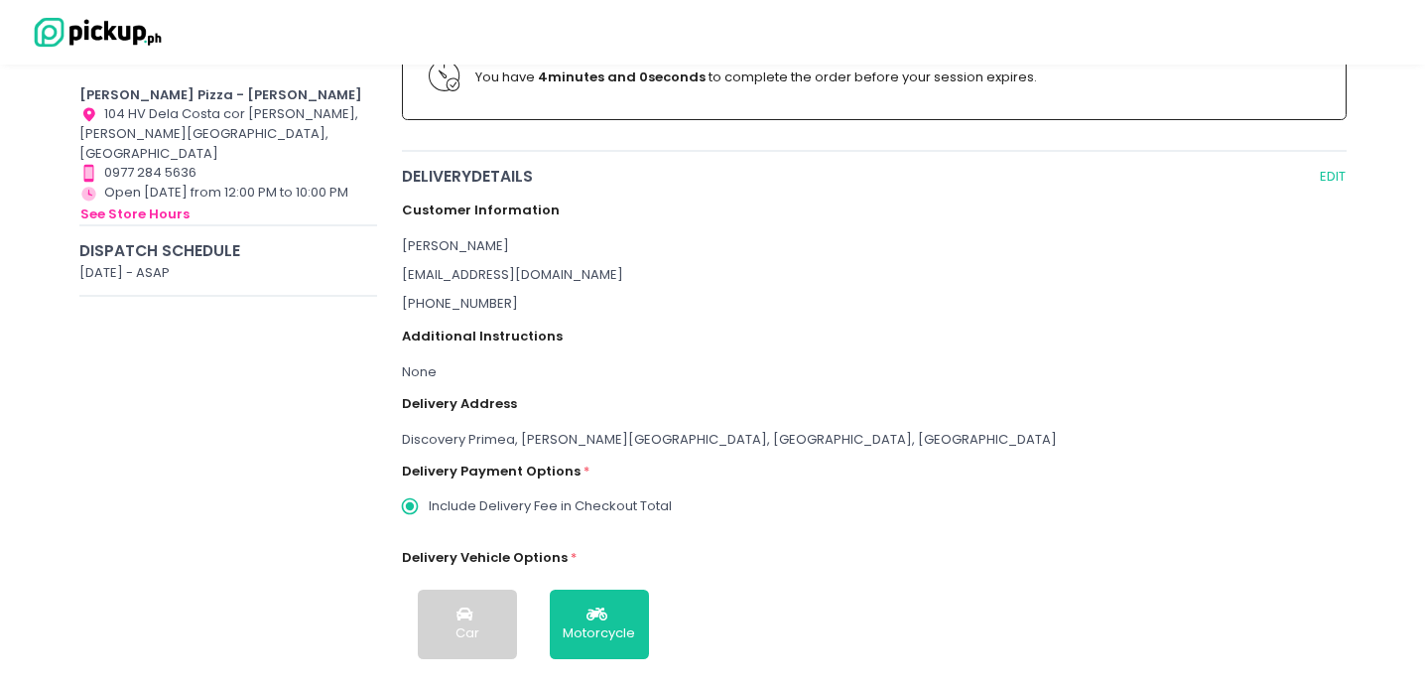
scroll to position [253, 0]
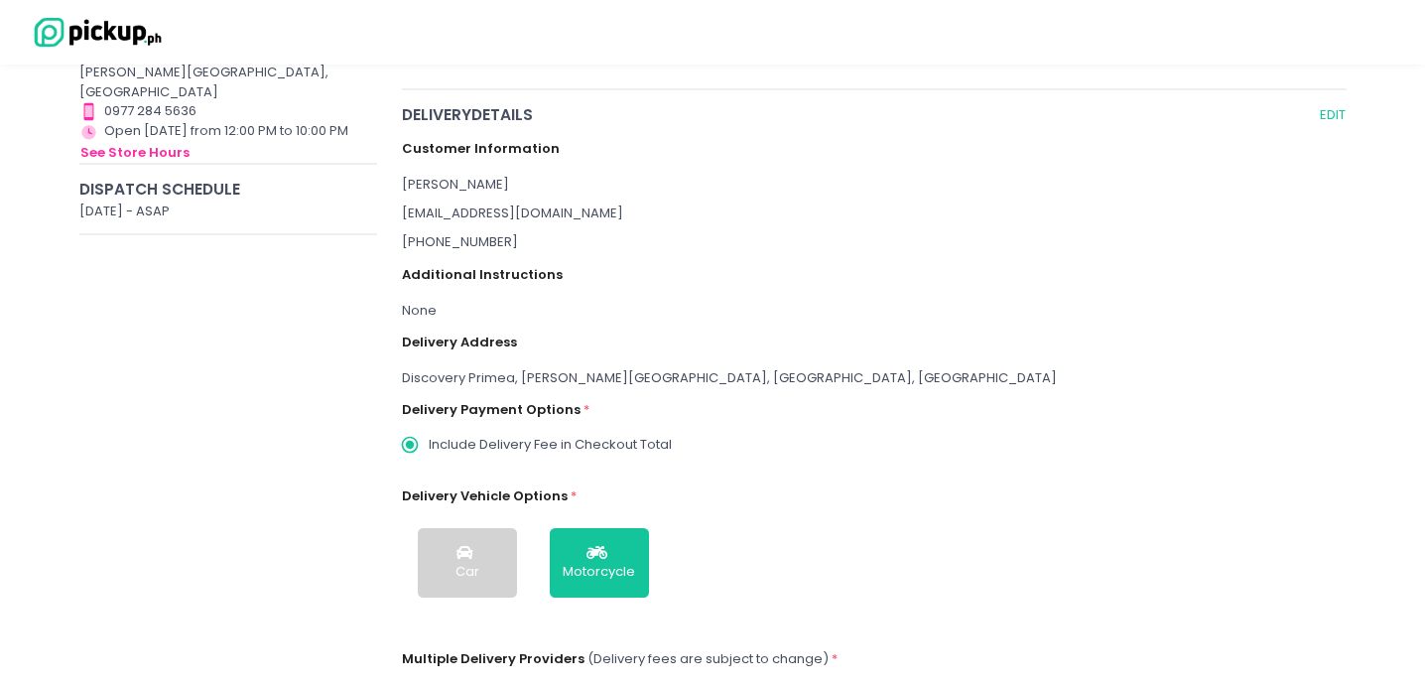
click at [440, 307] on div "None" at bounding box center [874, 311] width 945 height 20
click at [421, 310] on div "None" at bounding box center [874, 311] width 945 height 20
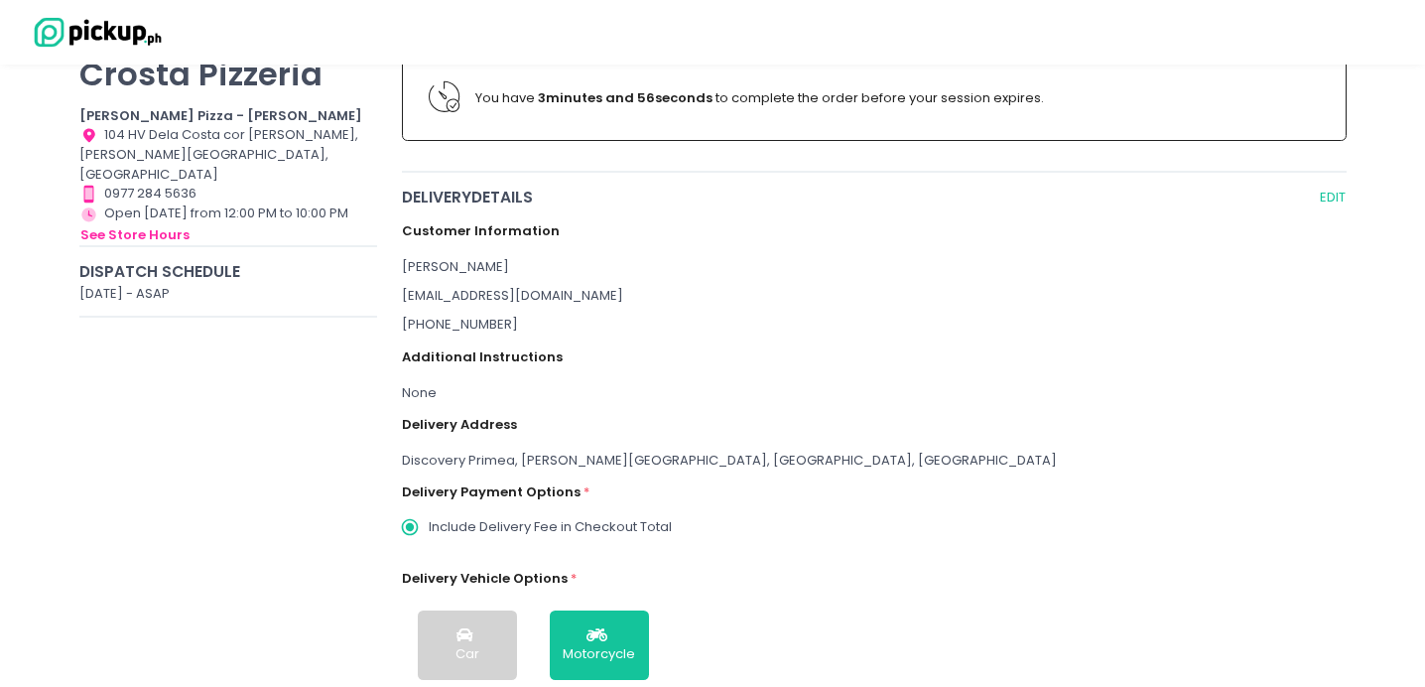
scroll to position [52, 0]
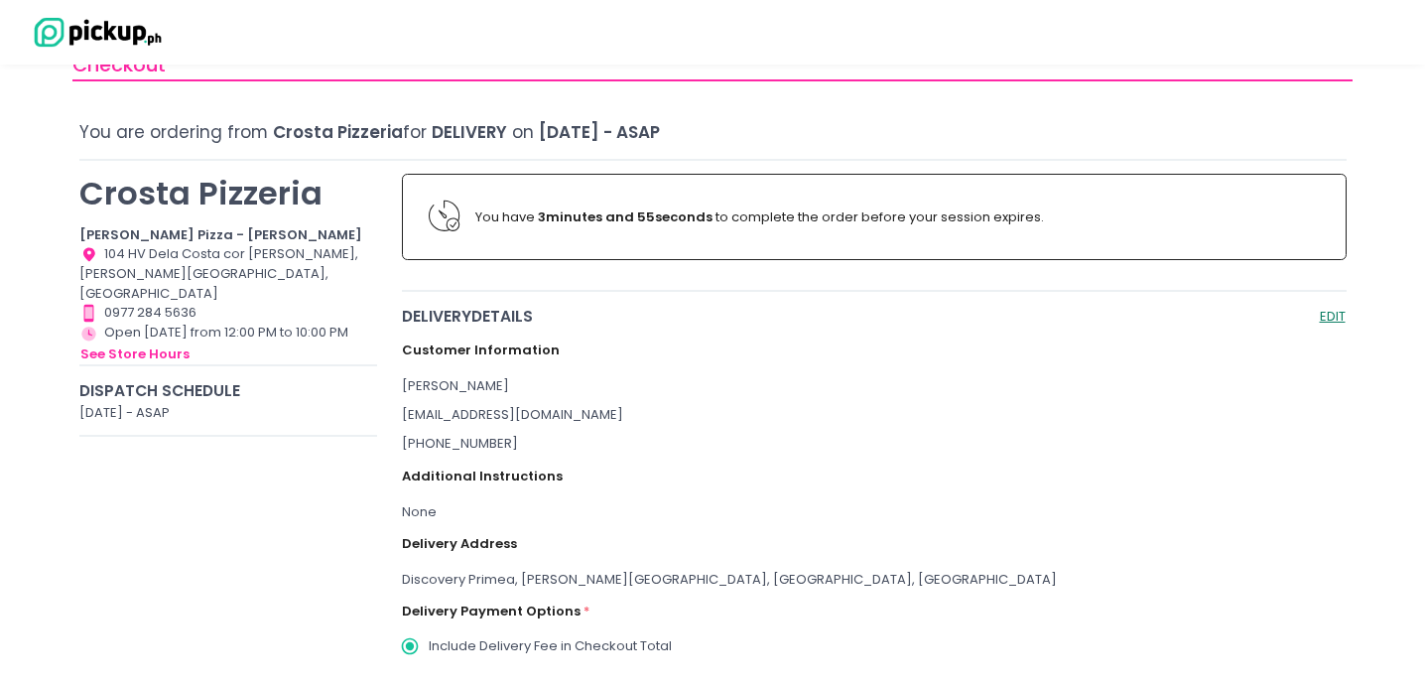
click at [1341, 305] on button "EDIT" at bounding box center [1333, 316] width 28 height 23
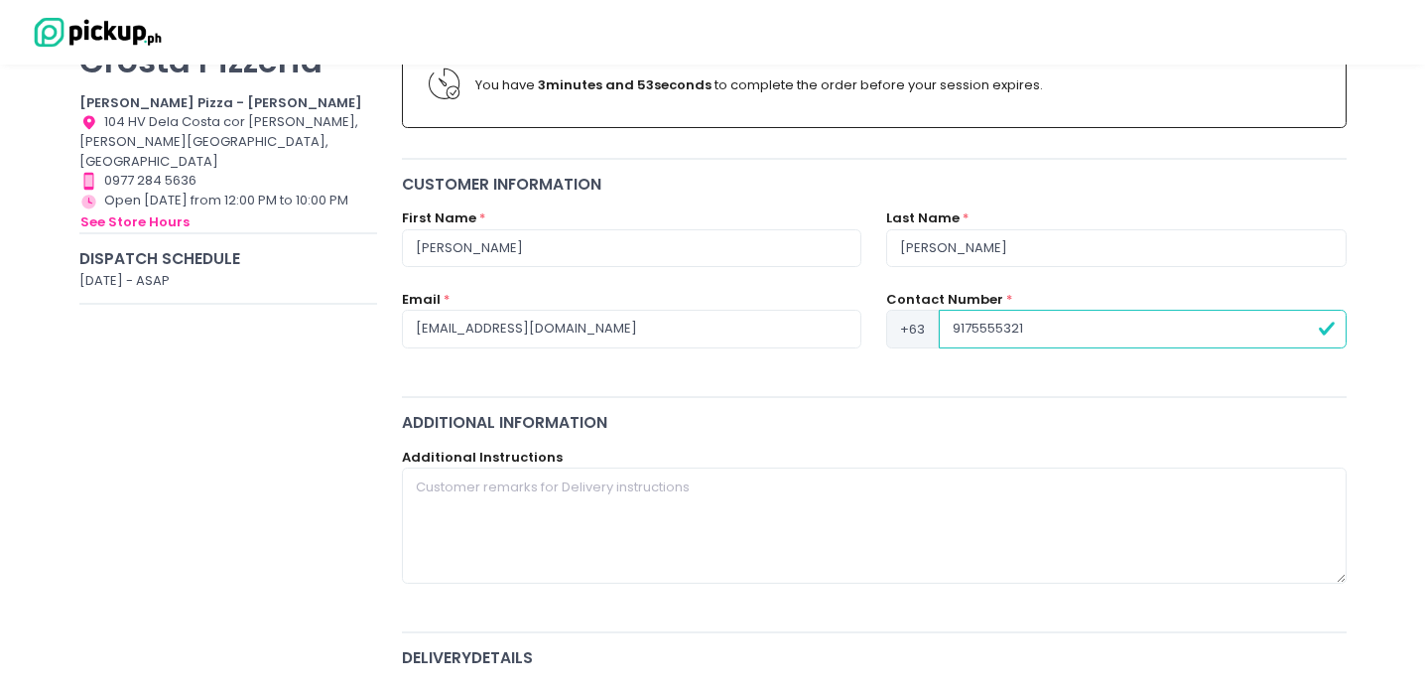
scroll to position [201, 0]
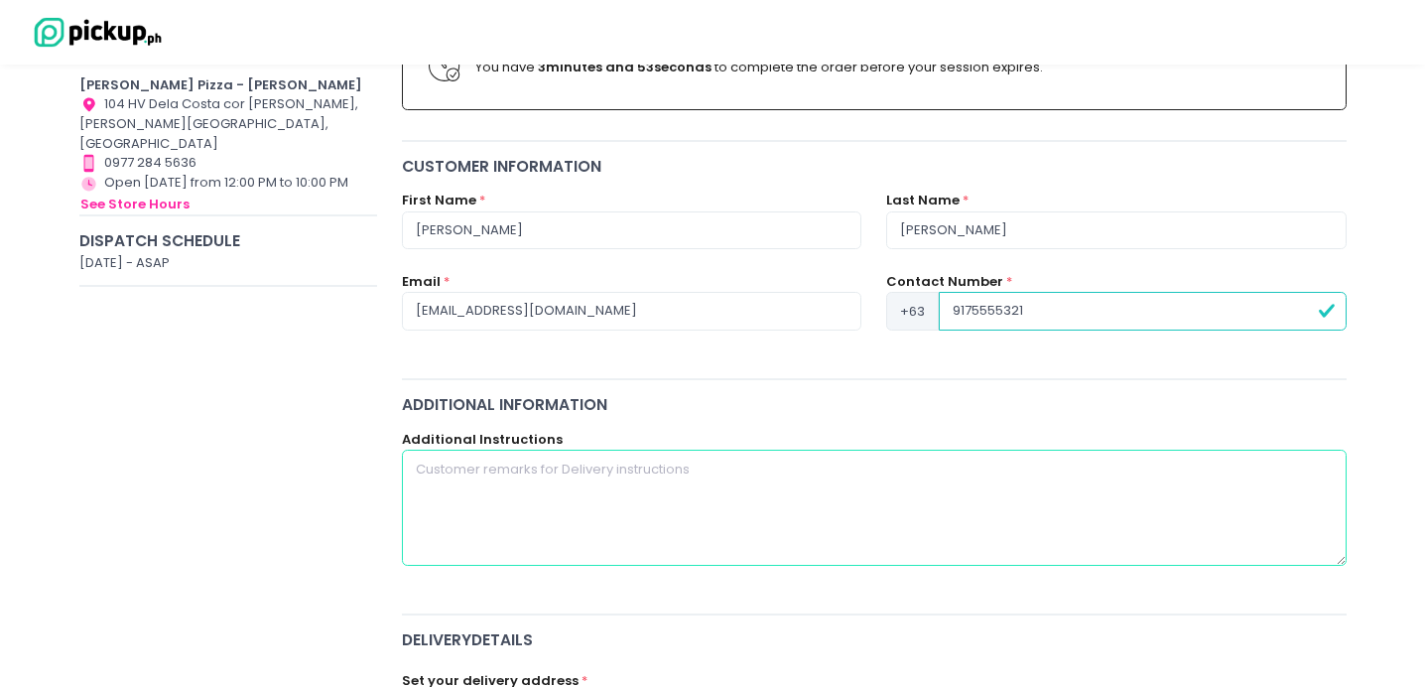
click at [564, 488] on textarea at bounding box center [874, 506] width 945 height 115
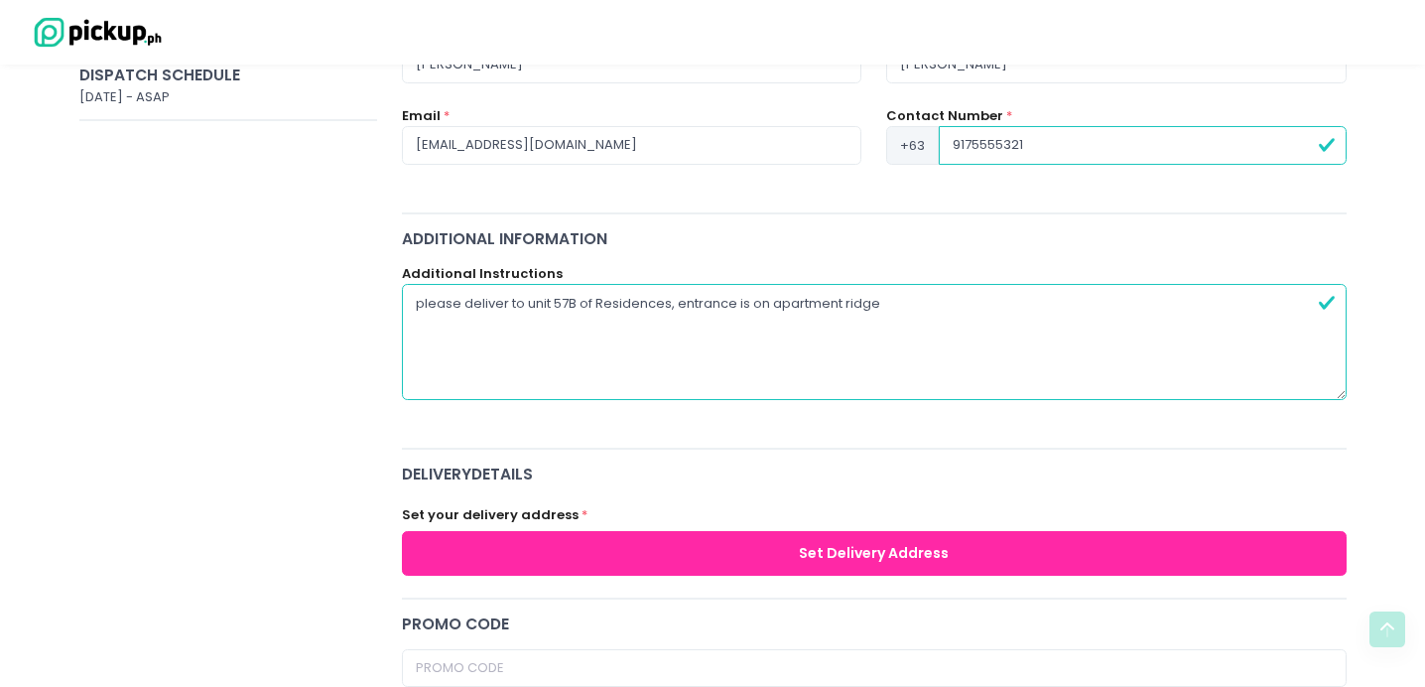
scroll to position [425, 0]
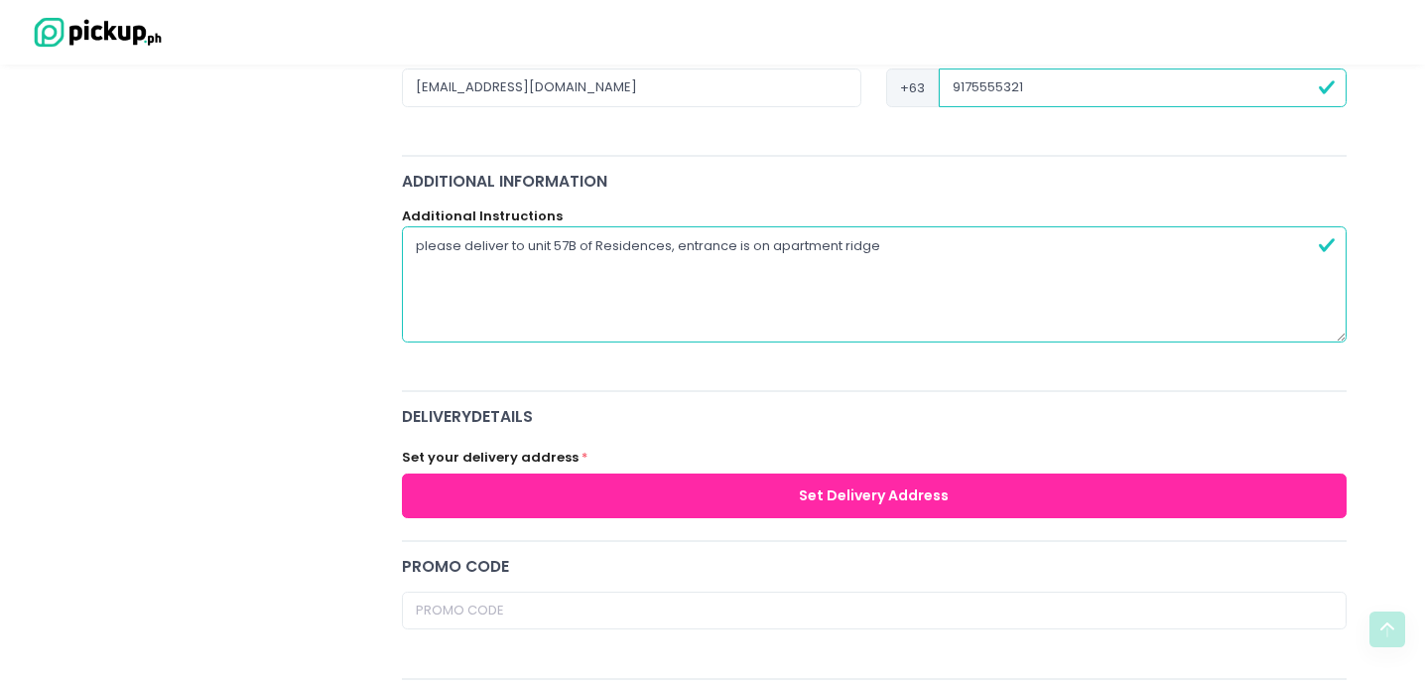
type textarea "please deliver to unit 57B of Residences, entrance is on apartment ridge"
click at [885, 489] on button "Set Delivery Address" at bounding box center [874, 495] width 945 height 45
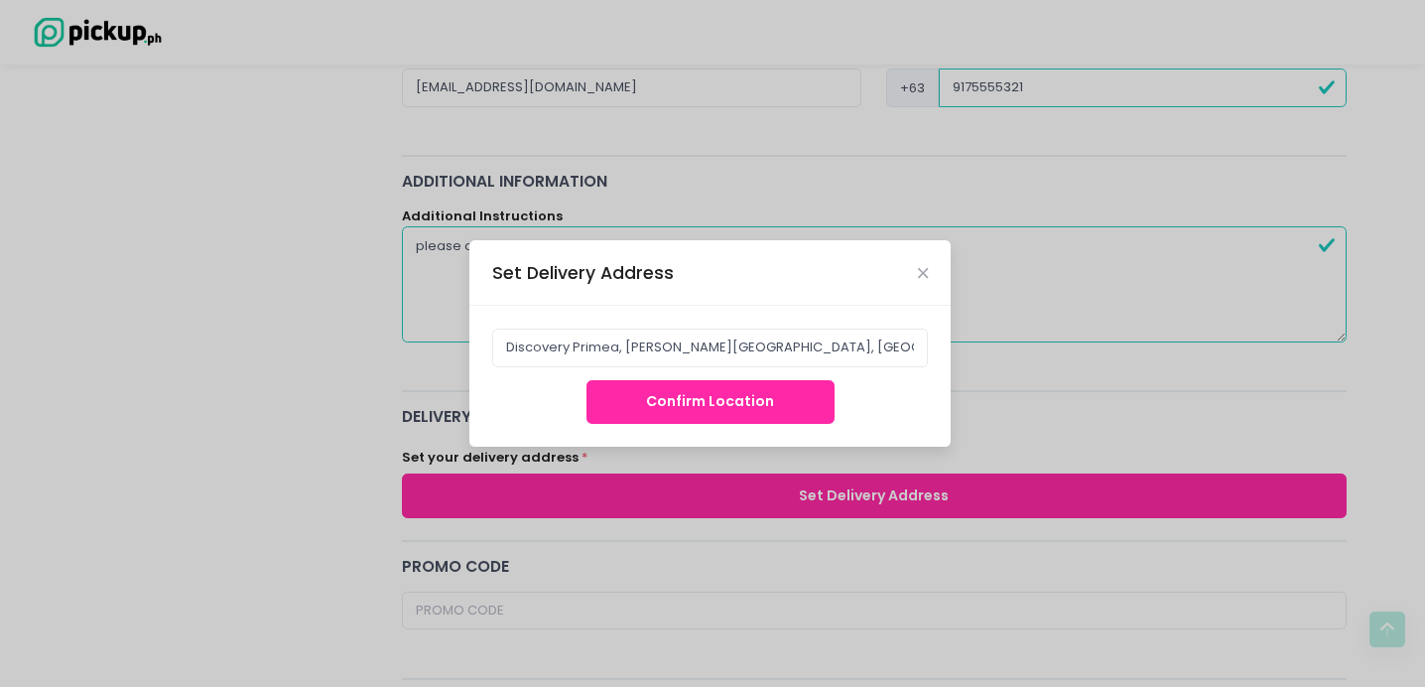
click at [791, 390] on button "Confirm Location" at bounding box center [710, 402] width 248 height 45
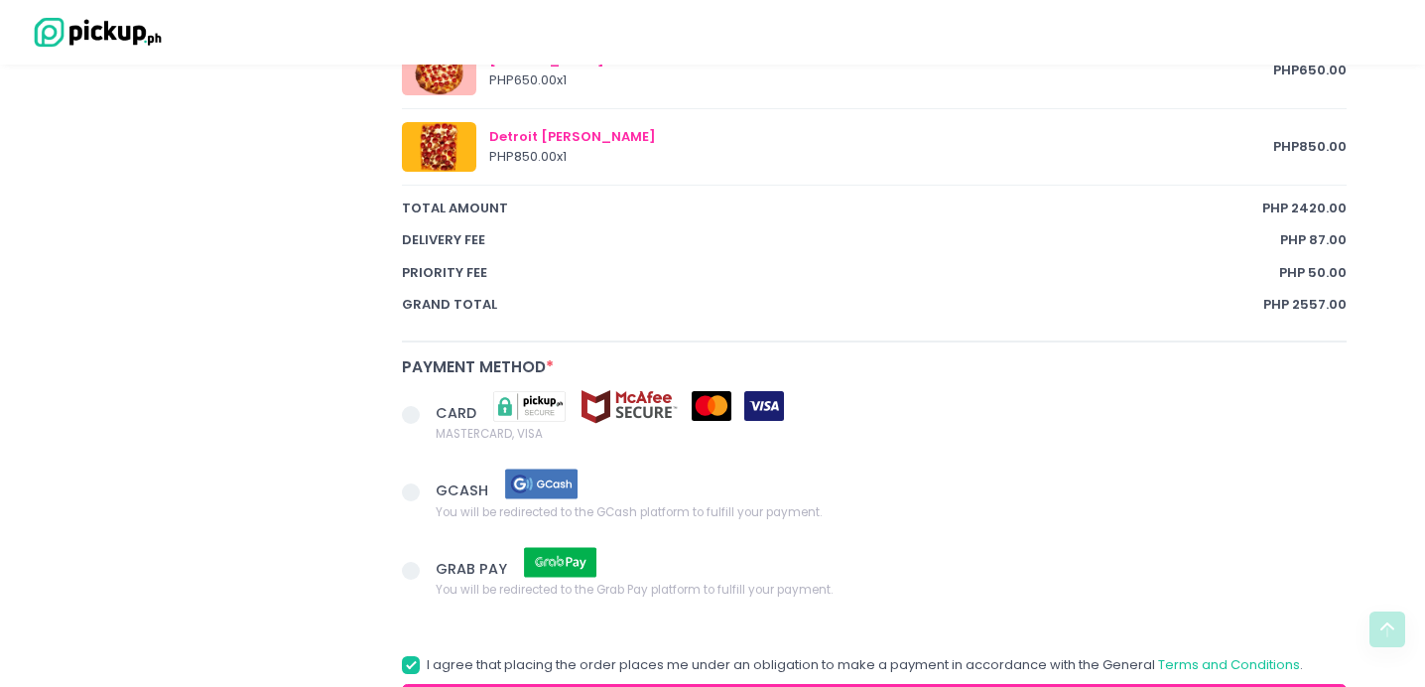
scroll to position [1397, 0]
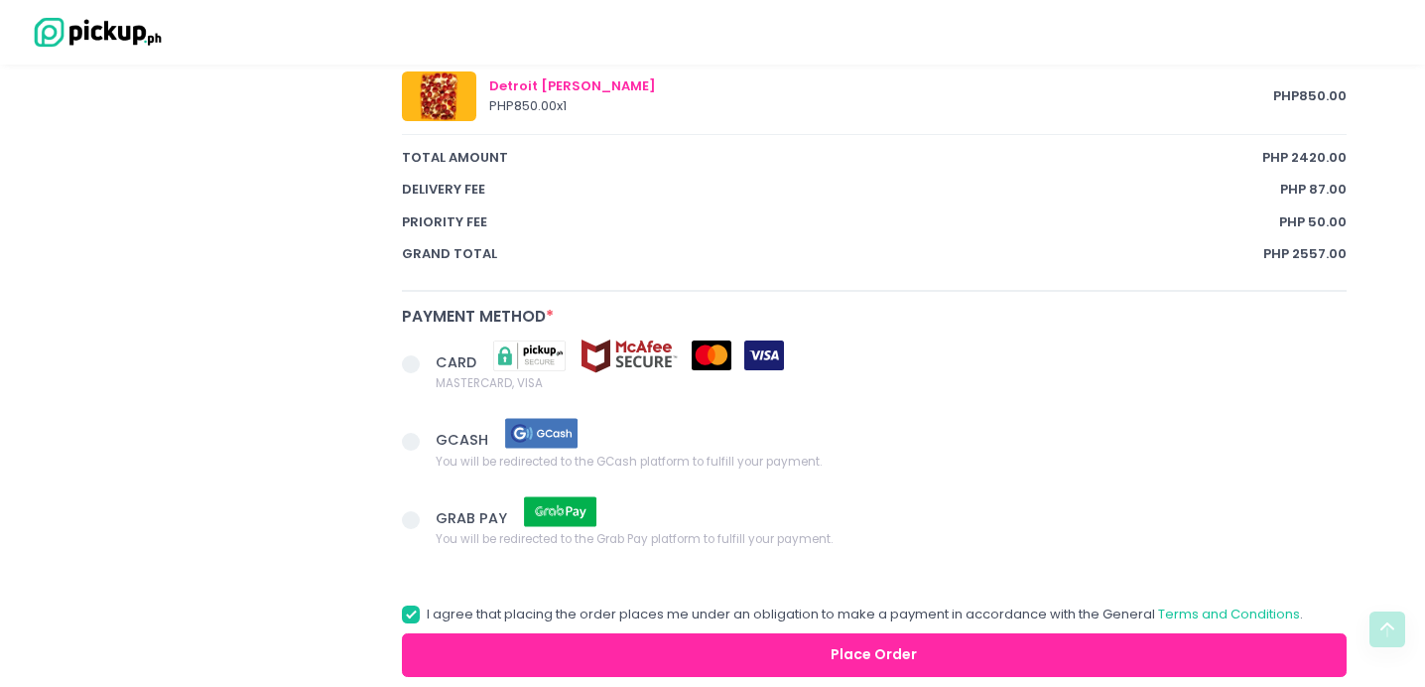
click at [414, 365] on span at bounding box center [411, 364] width 18 height 18
click at [427, 365] on input "CARD MASTERCARD, VISA" at bounding box center [433, 360] width 13 height 13
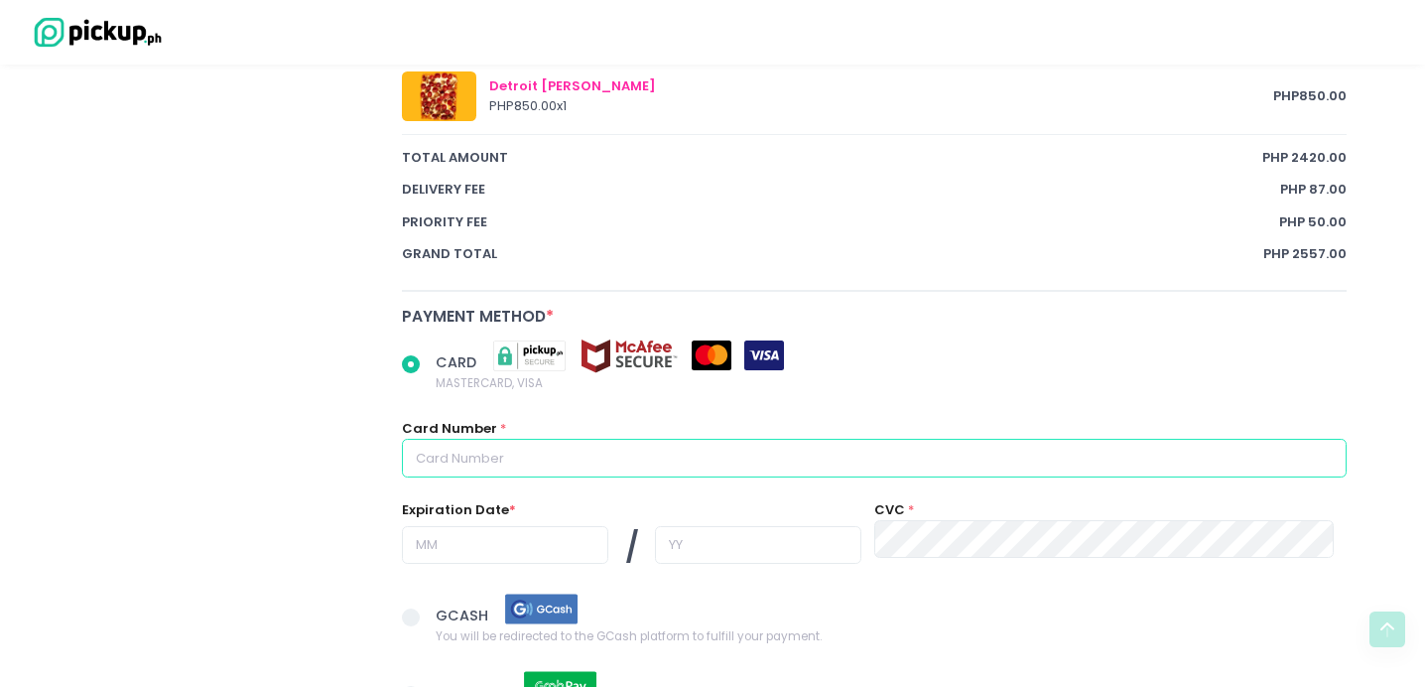
click at [514, 453] on input "text" at bounding box center [874, 458] width 945 height 38
radio input "true"
type input "5"
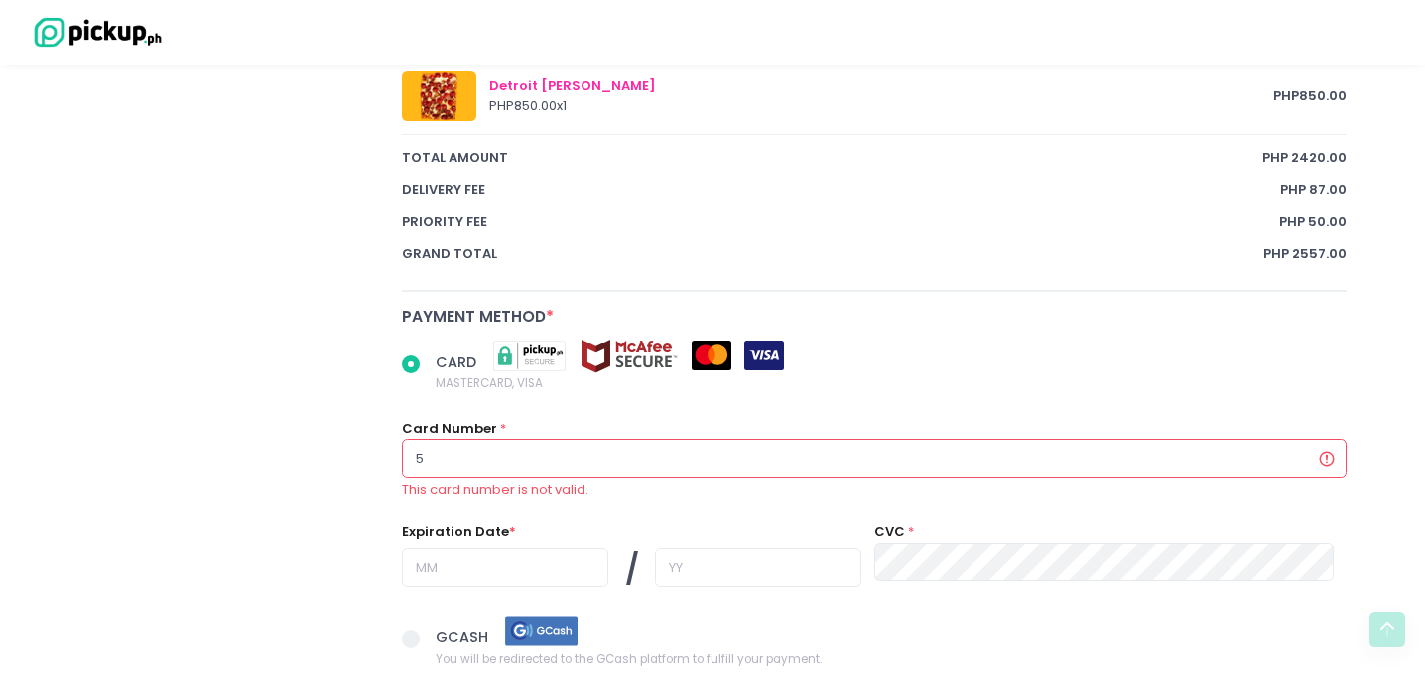
radio input "true"
type input "53"
radio input "true"
type input "536"
radio input "true"
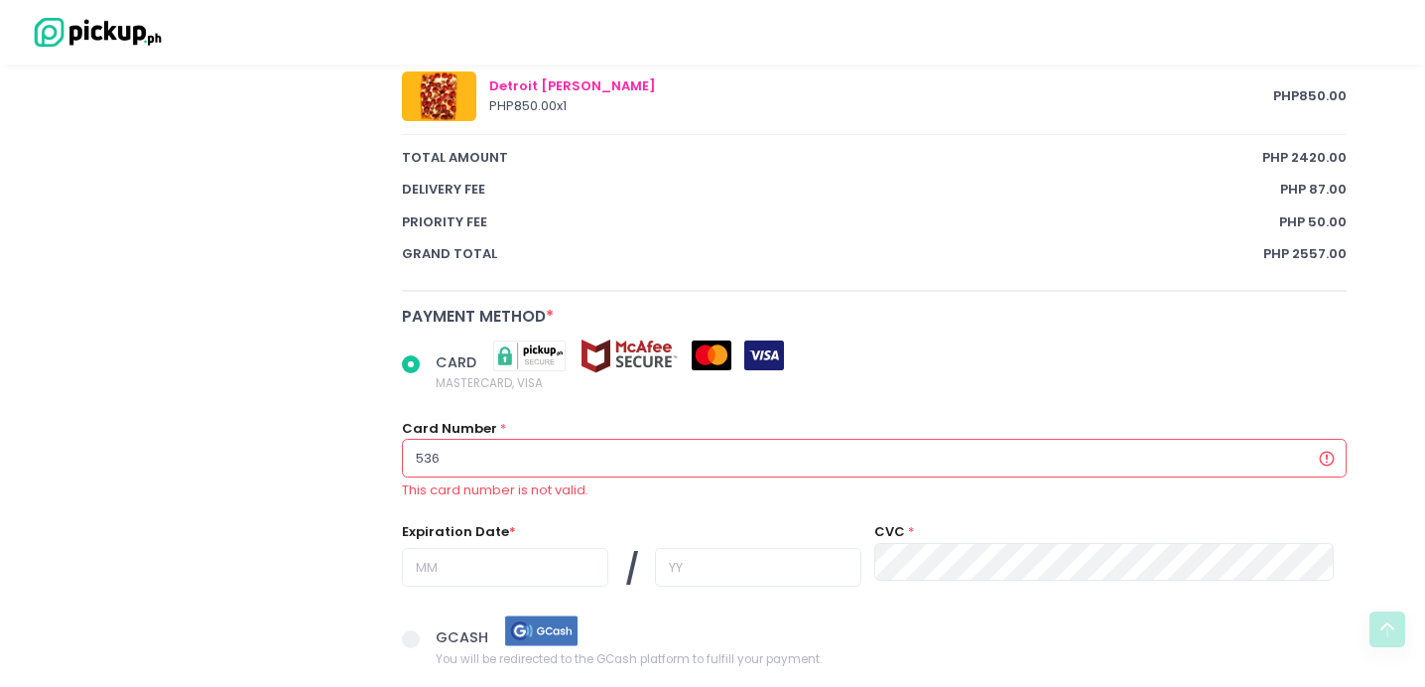
type input "5363"
radio input "true"
type input "53634"
radio input "true"
type input "536347"
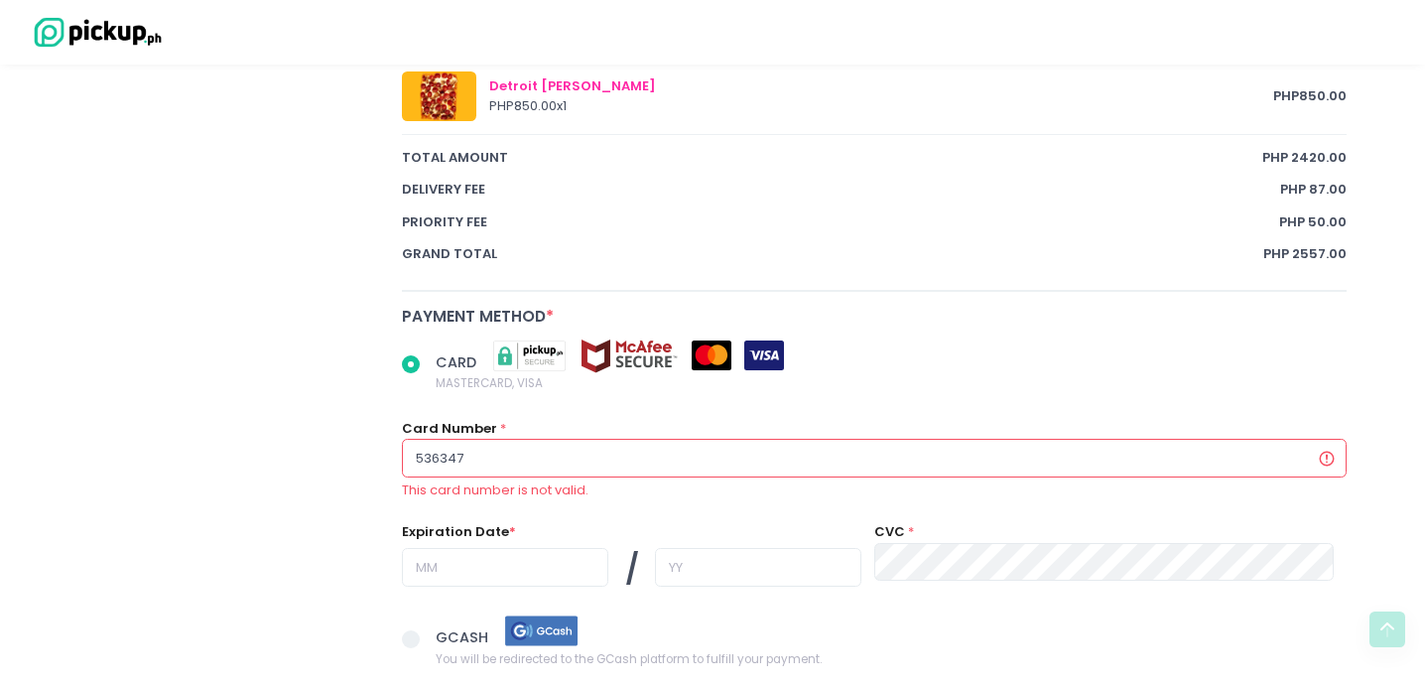
radio input "true"
type input "5363470"
radio input "true"
type input "53634701"
radio input "true"
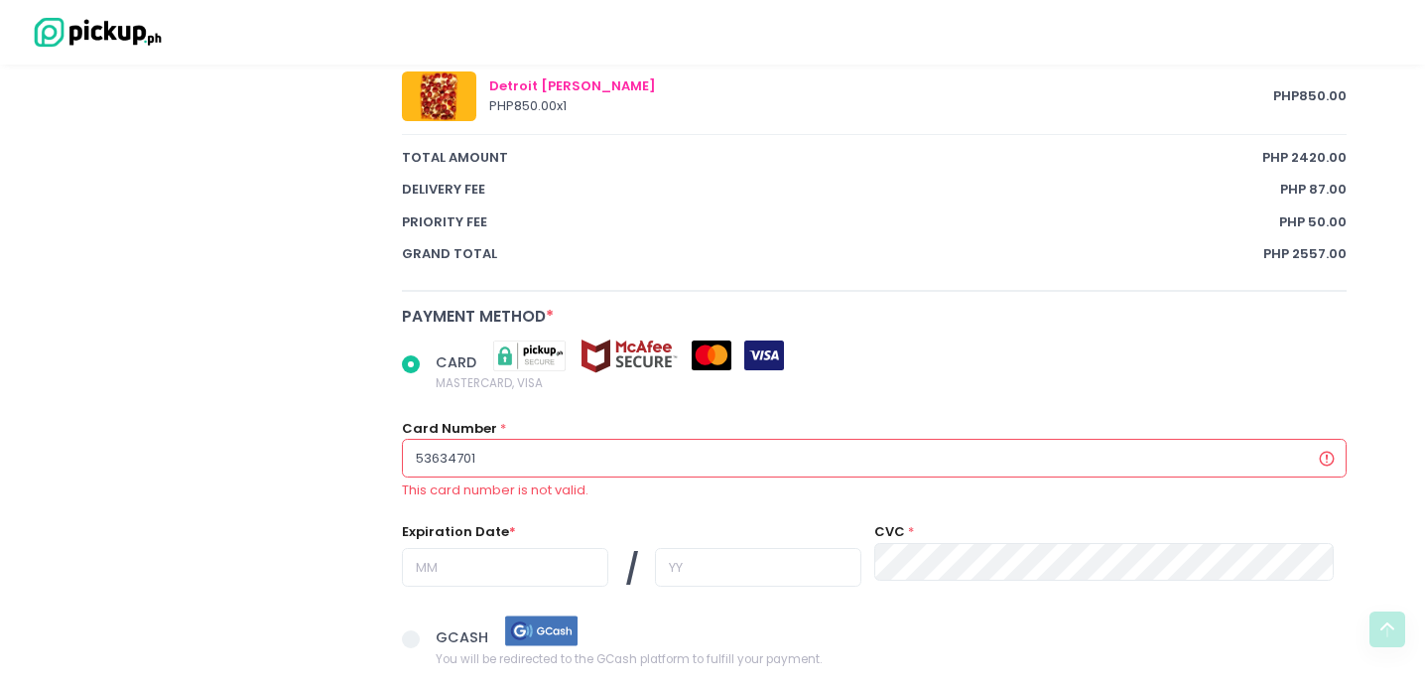
type input "536347017"
radio input "true"
type input "5363470175"
radio input "true"
type input "53634701758"
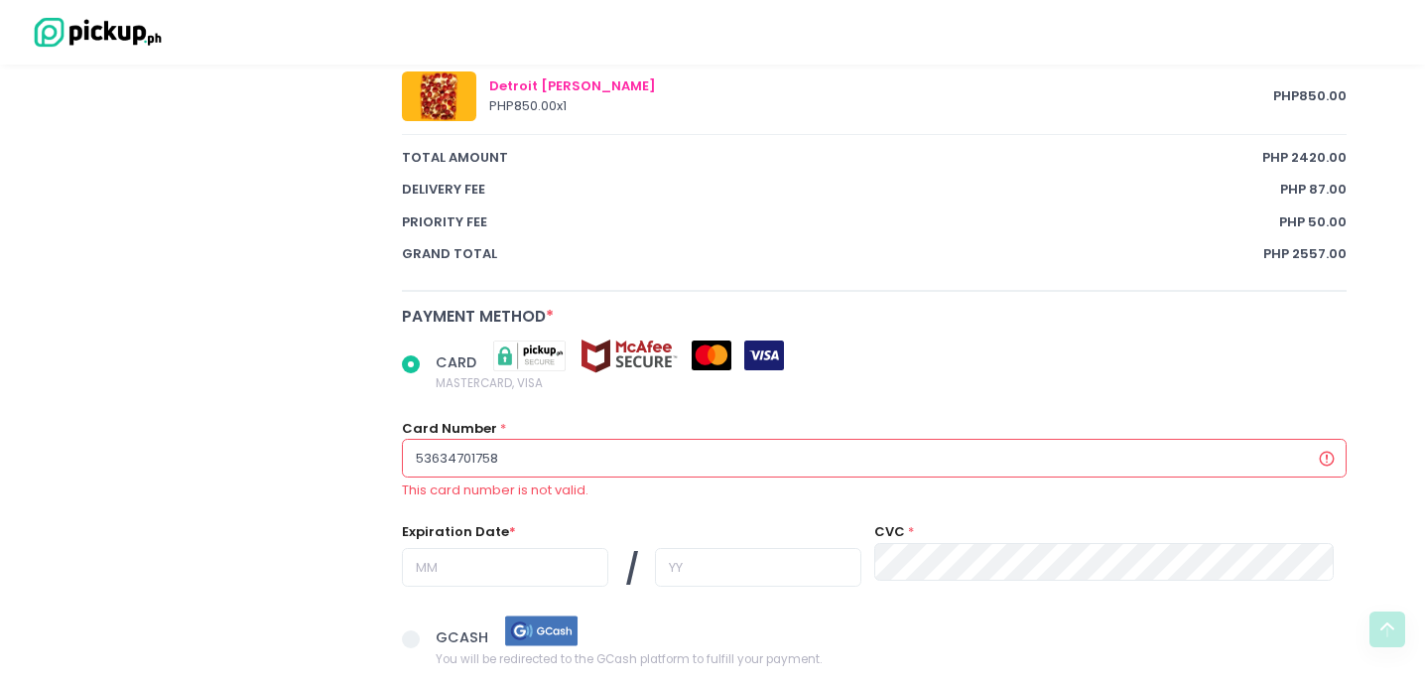
radio input "true"
type input "536347017585"
radio input "true"
type input "5363470175853"
radio input "true"
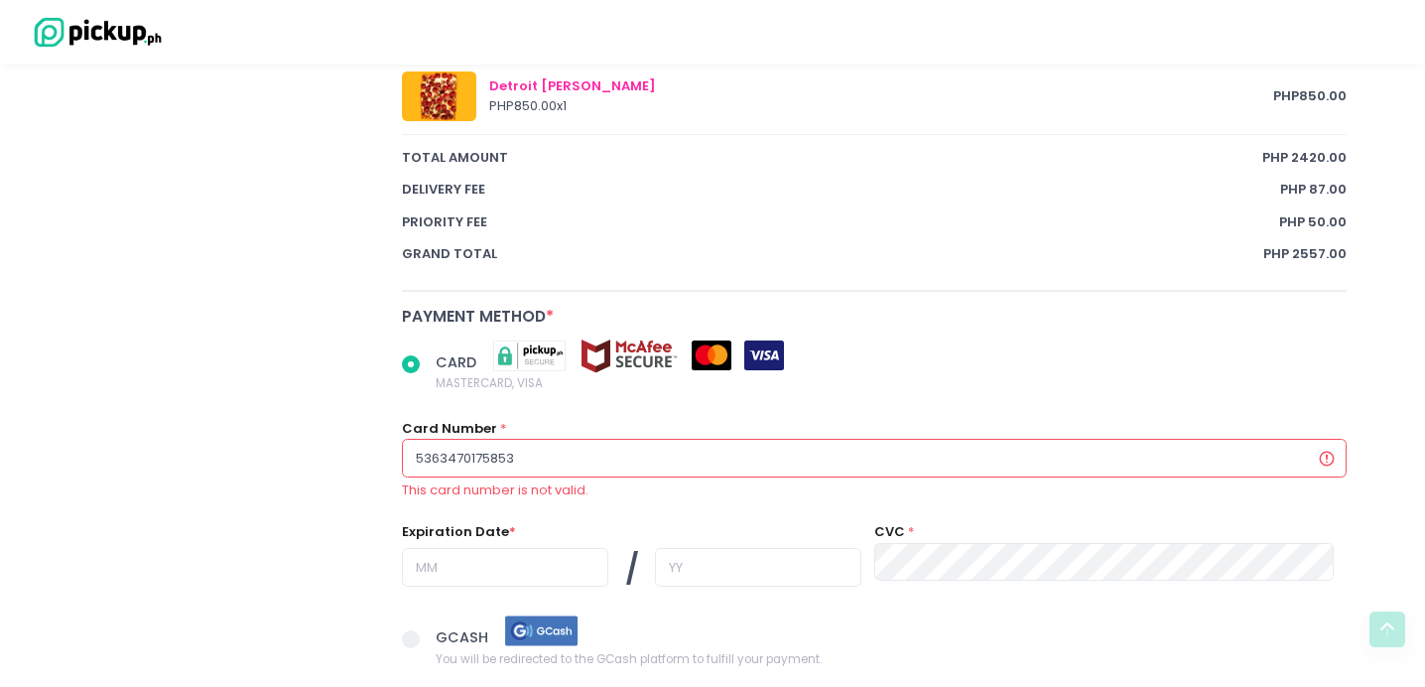
type input "53634701758534"
radio input "true"
type input "536347017585343"
radio input "true"
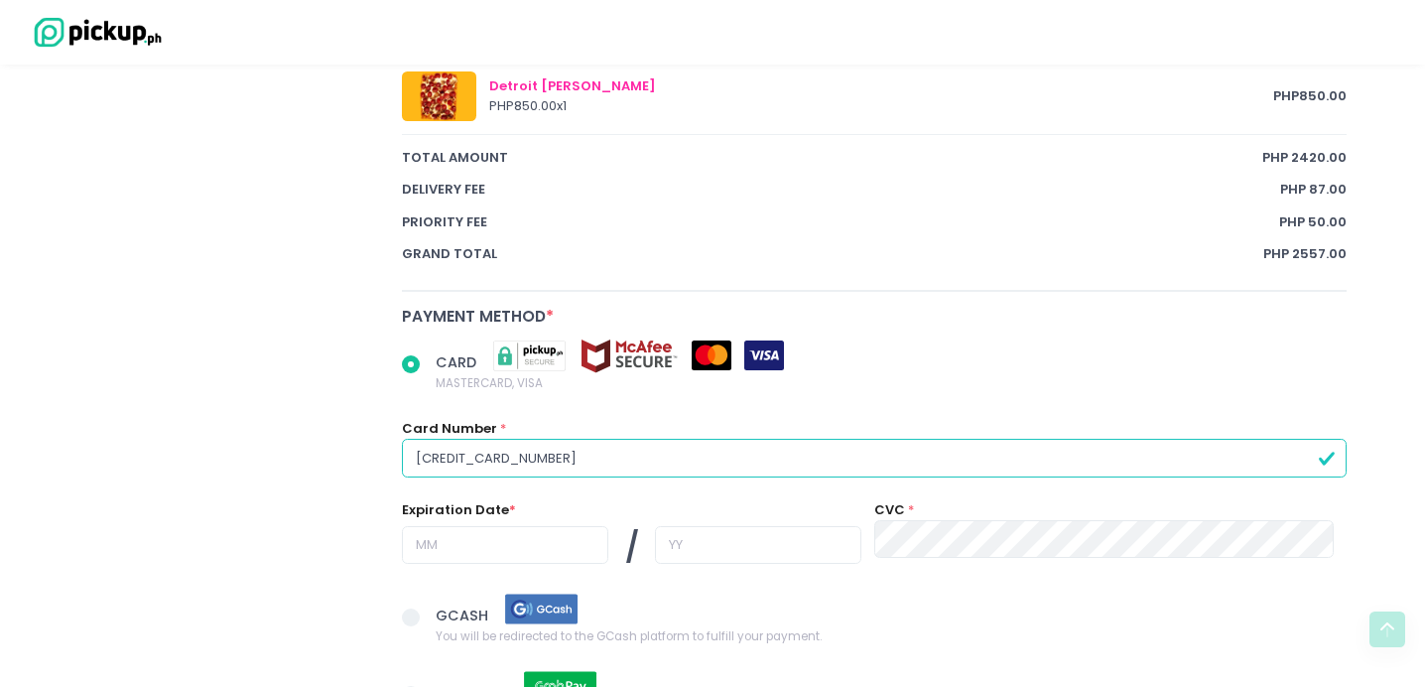
type input "[CREDIT_CARD_NUMBER]"
click at [464, 545] on input "text" at bounding box center [505, 545] width 206 height 38
radio input "true"
type input "1"
radio input "true"
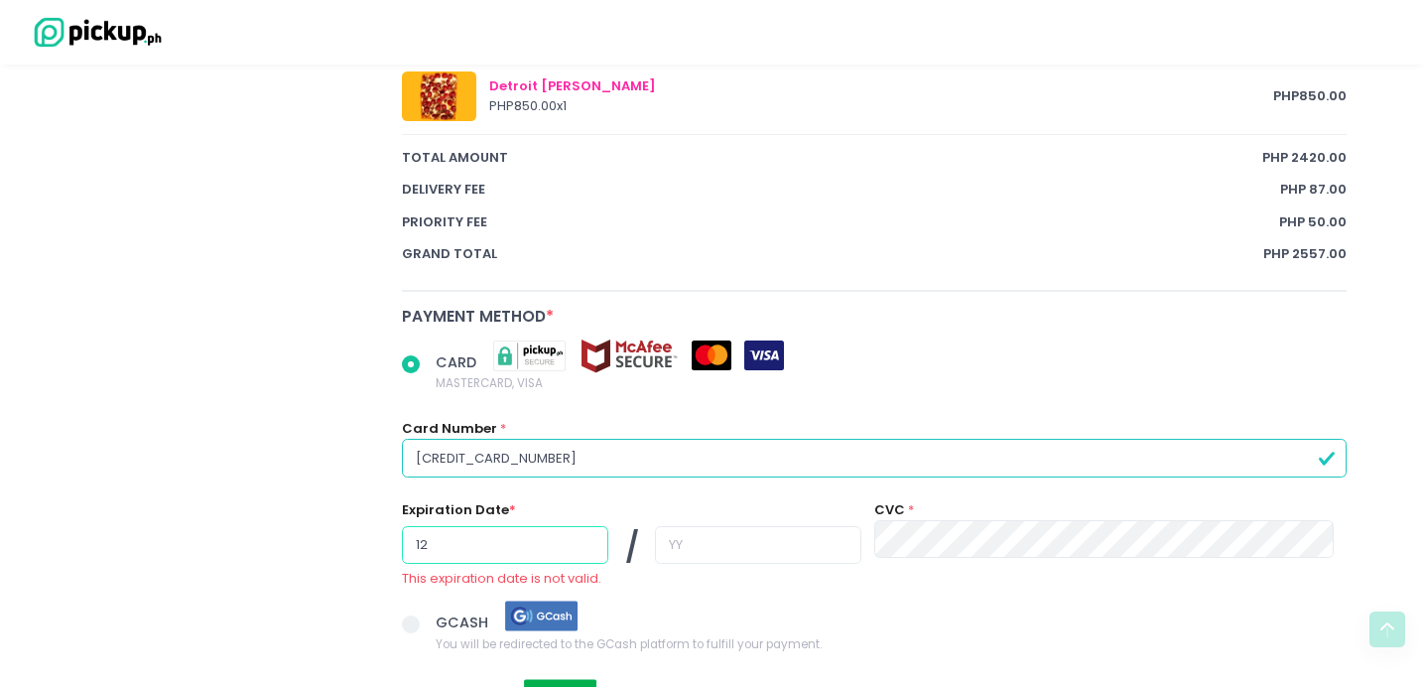
type input "12"
click at [655, 549] on input "text" at bounding box center [758, 545] width 206 height 38
radio input "true"
type input "3"
radio input "true"
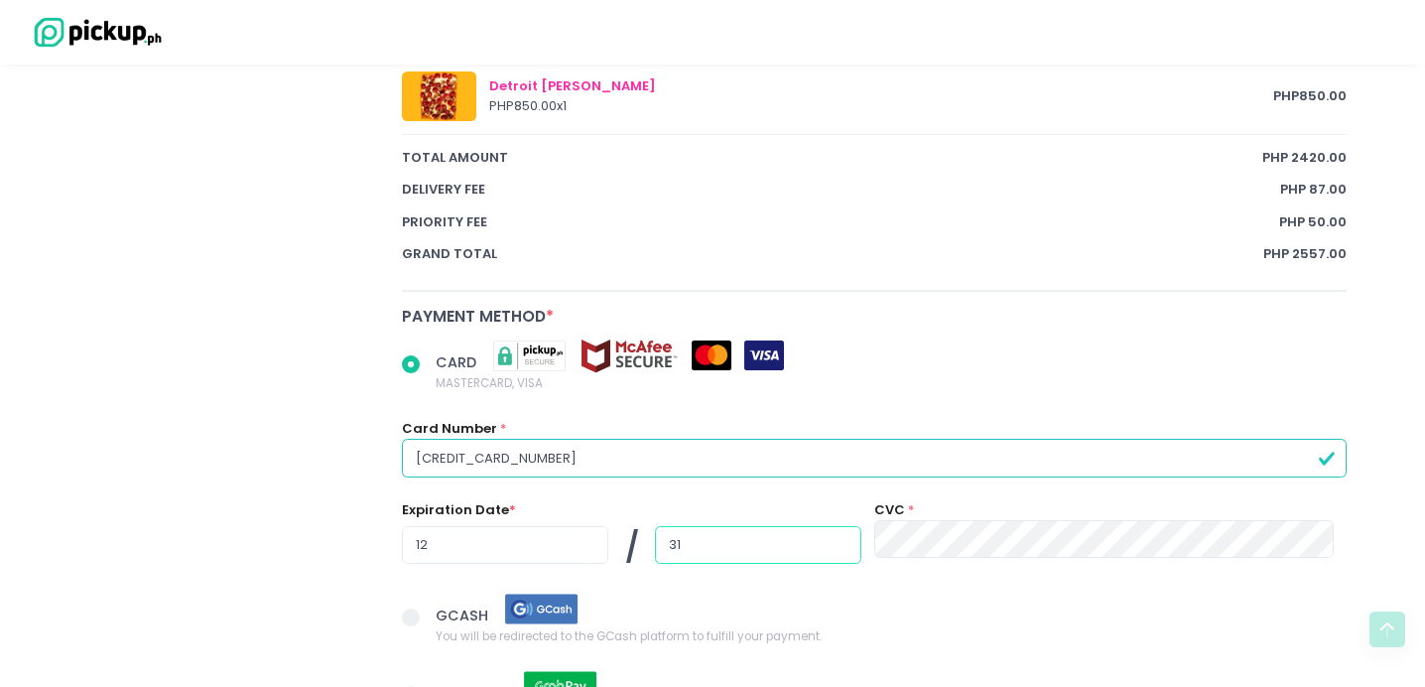
type input "31"
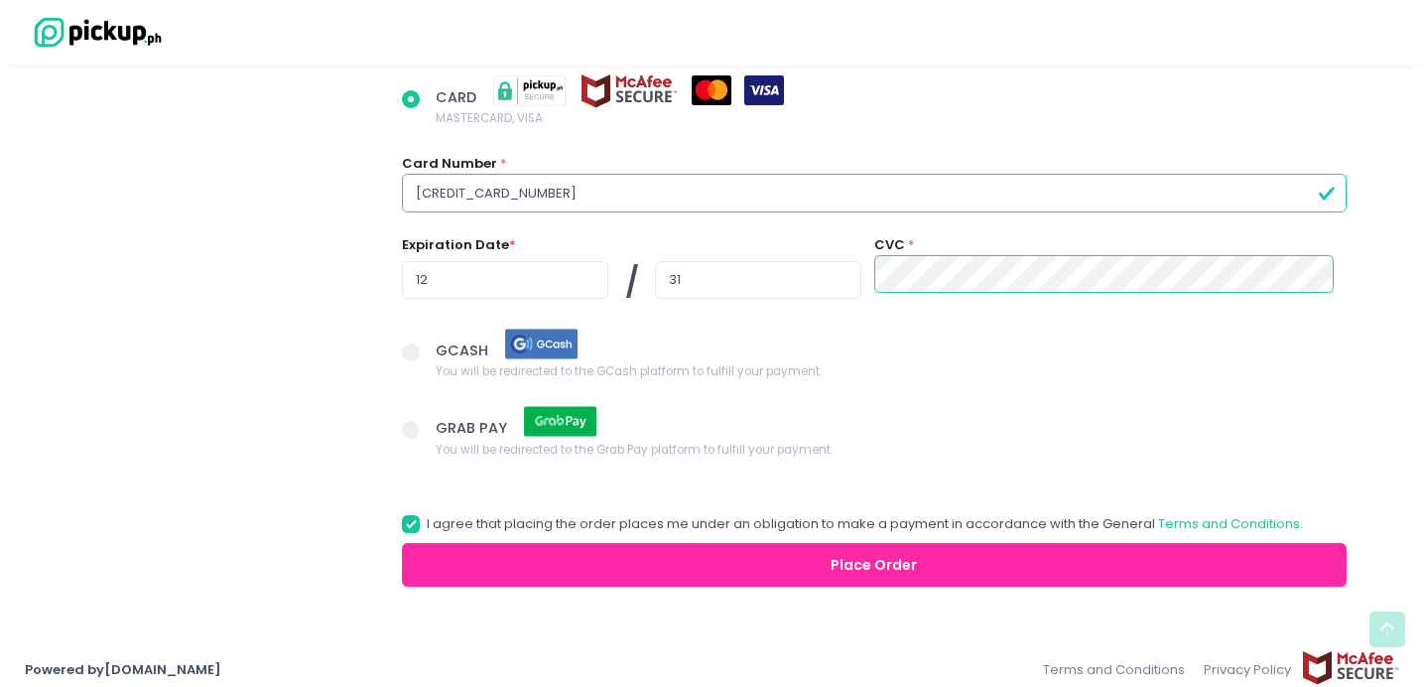
scroll to position [1677, 0]
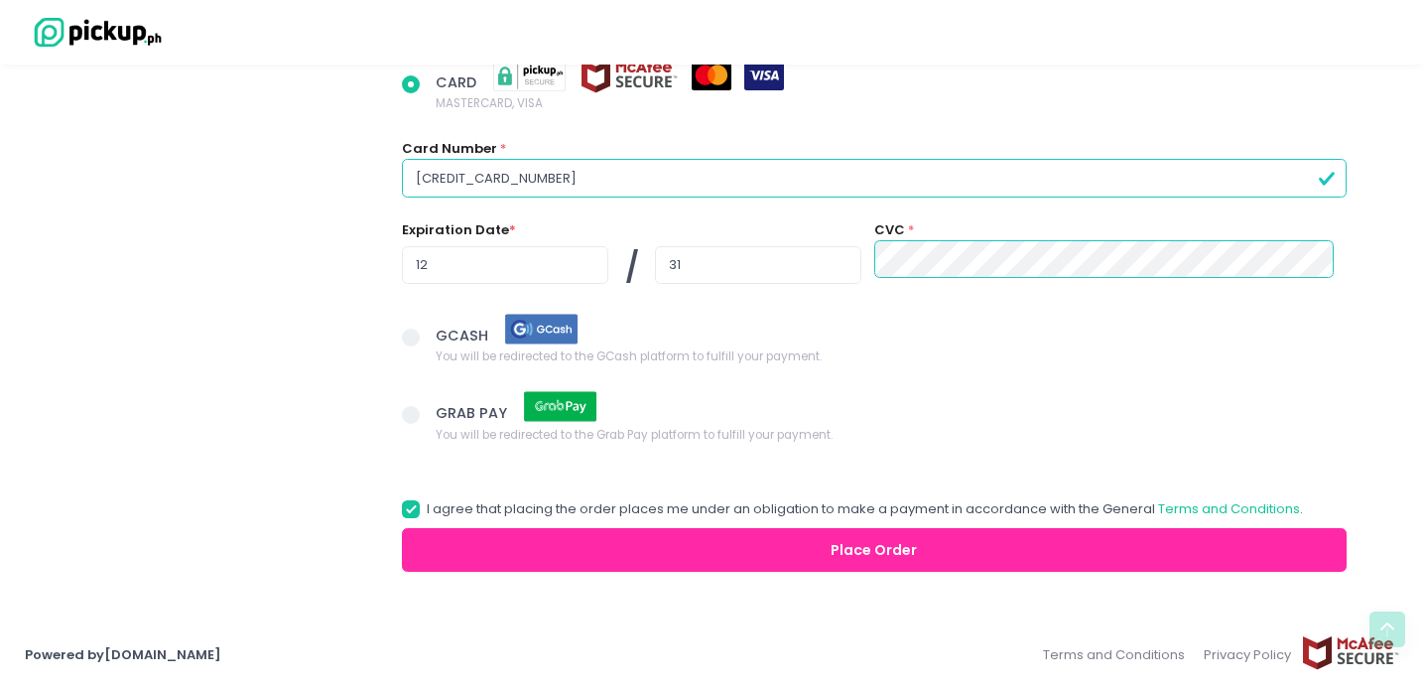
click at [940, 557] on button "Place Order" at bounding box center [874, 550] width 945 height 45
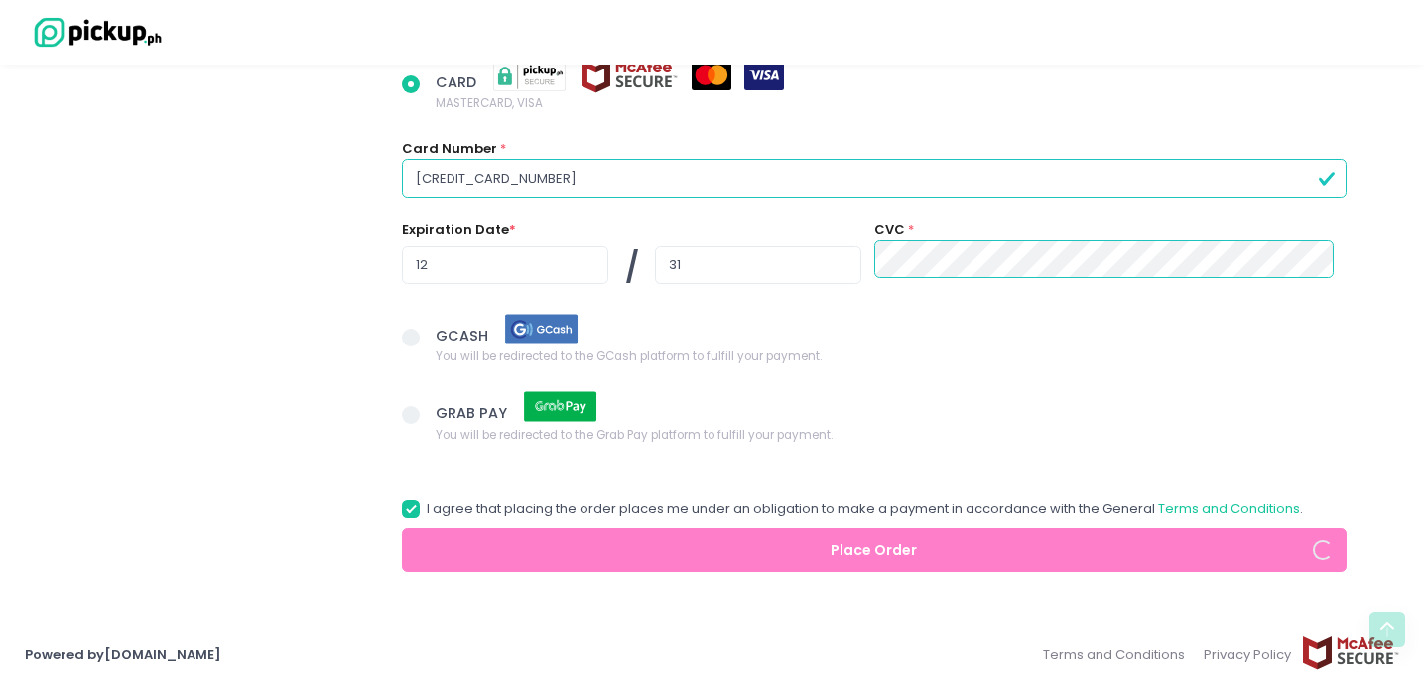
radio input "true"
